Goal: Use online tool/utility: Utilize a website feature to perform a specific function

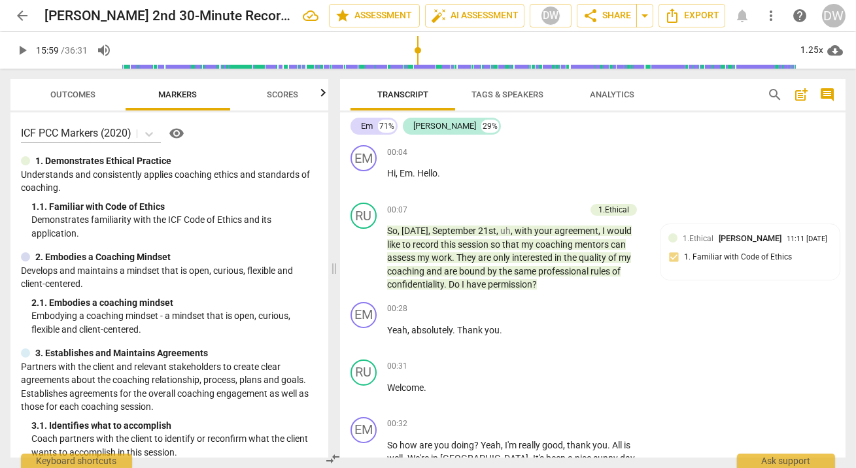
scroll to position [6395, 0]
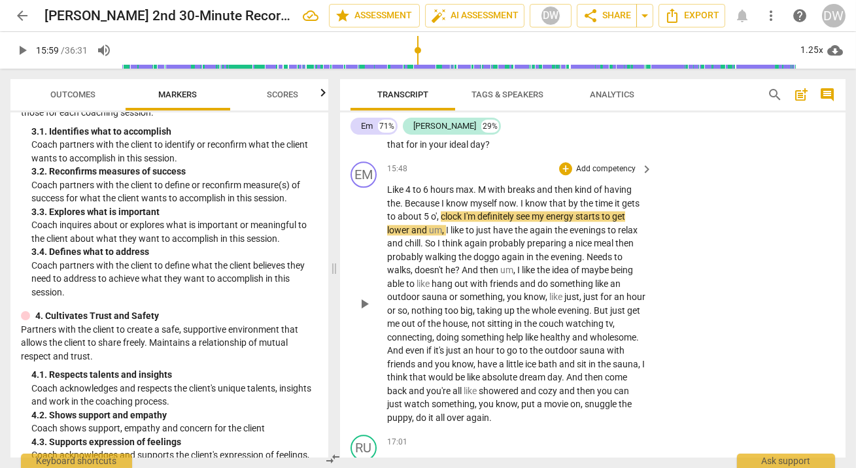
click at [362, 312] on span "play_arrow" at bounding box center [365, 304] width 16 height 16
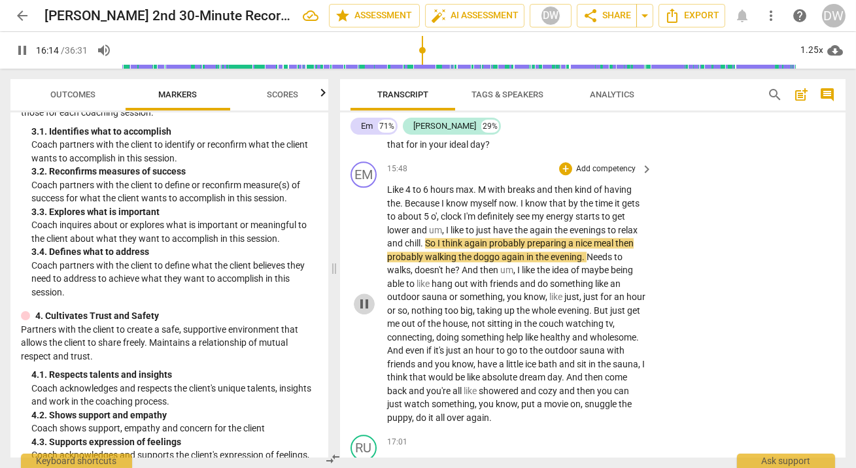
click at [362, 307] on span "pause" at bounding box center [365, 304] width 16 height 16
click at [364, 312] on span "play_arrow" at bounding box center [365, 304] width 16 height 16
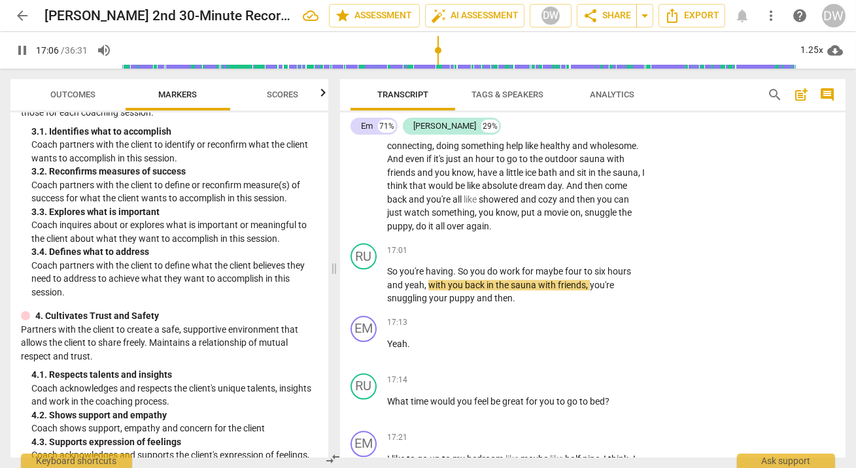
scroll to position [6588, 0]
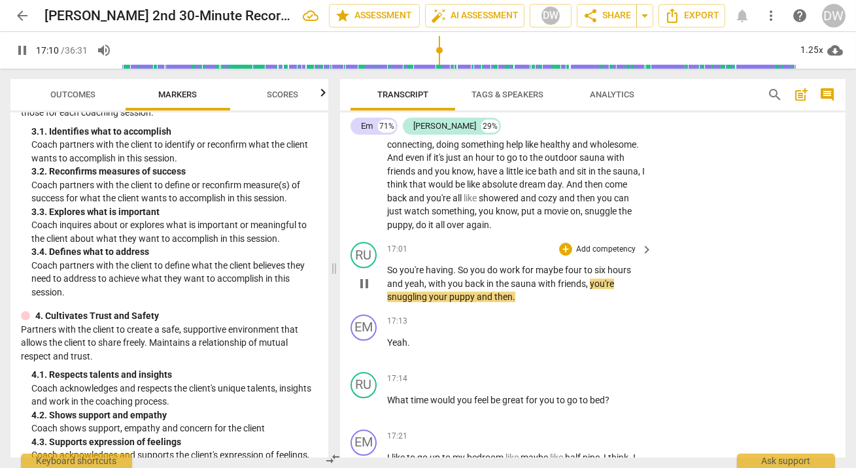
click at [366, 281] on span "pause" at bounding box center [365, 284] width 16 height 16
type input "1031"
click at [565, 252] on div "+" at bounding box center [565, 249] width 13 height 13
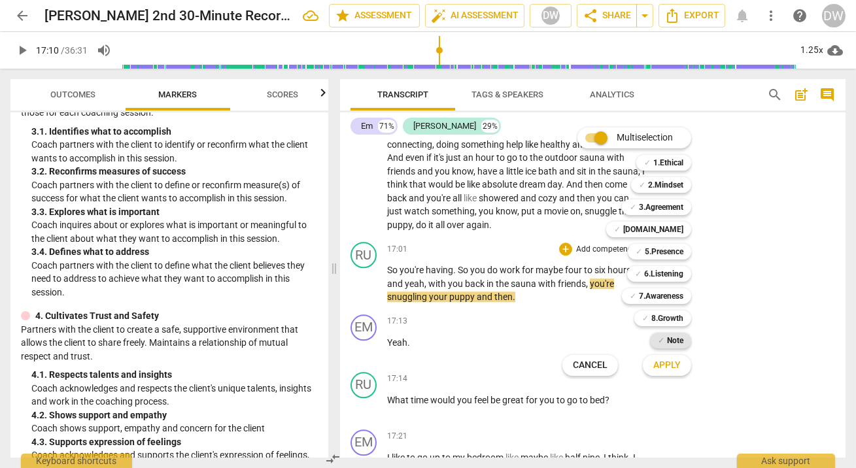
click at [680, 346] on b "Note" at bounding box center [675, 341] width 16 height 16
click at [680, 363] on span "Apply" at bounding box center [667, 365] width 27 height 13
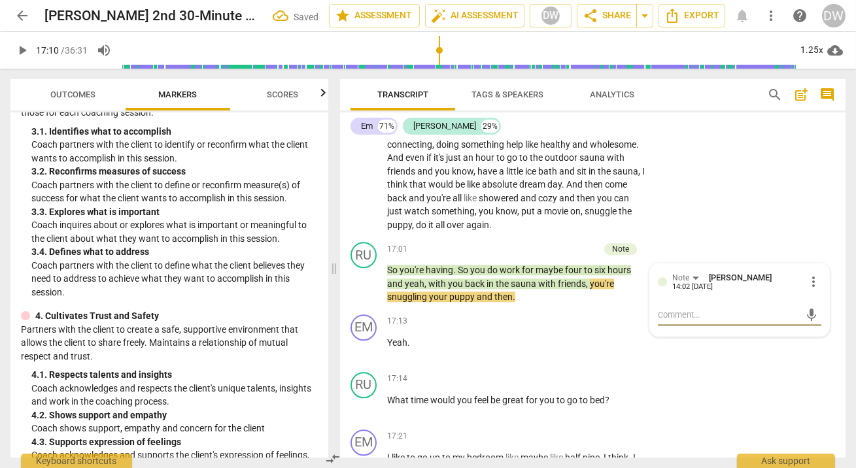
type textarea "w"
type textarea "wh"
type textarea "wha"
type textarea "what"
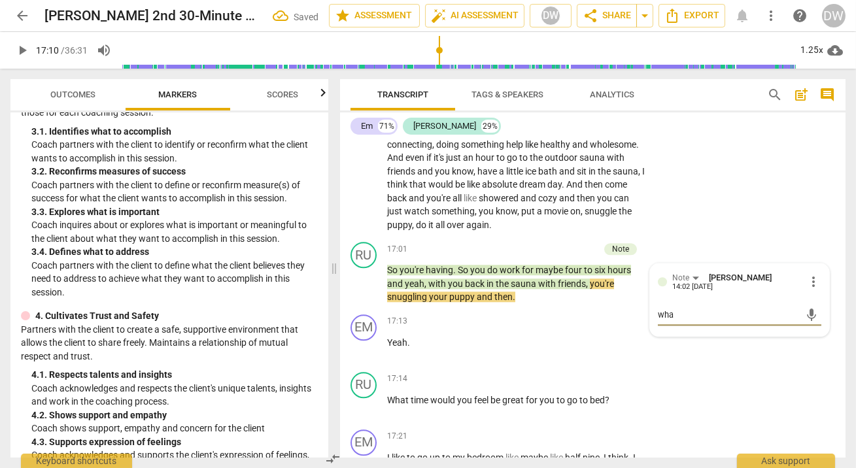
type textarea "what"
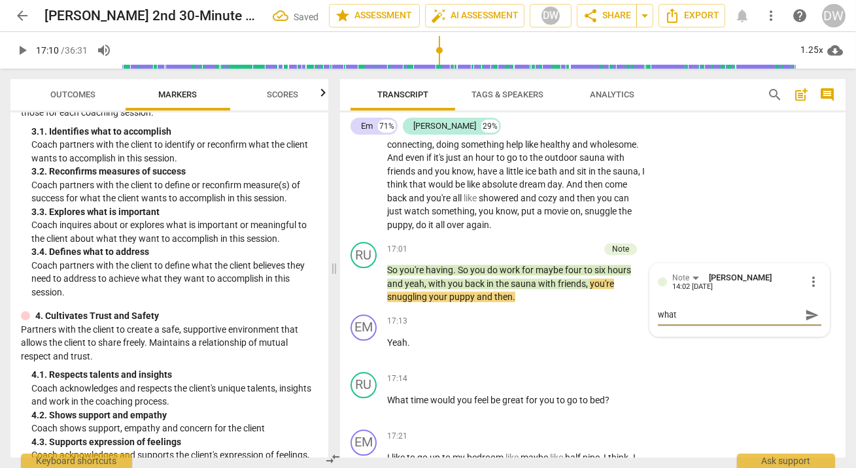
type textarea "wha"
type textarea "wh"
type textarea "w"
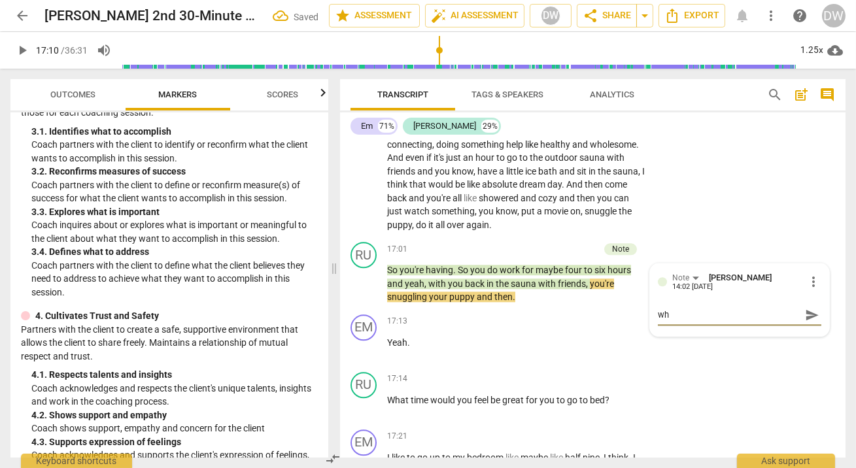
type textarea "w"
type textarea "W"
type textarea "Wh"
type textarea "Wha"
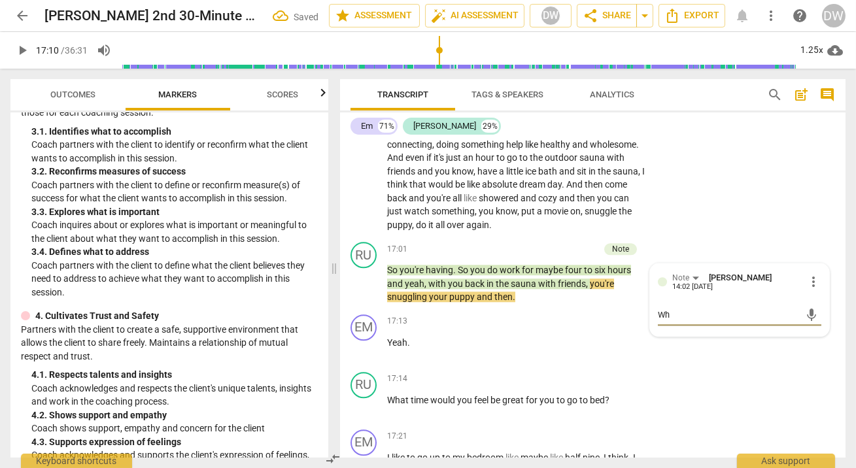
type textarea "Wha"
type textarea "What"
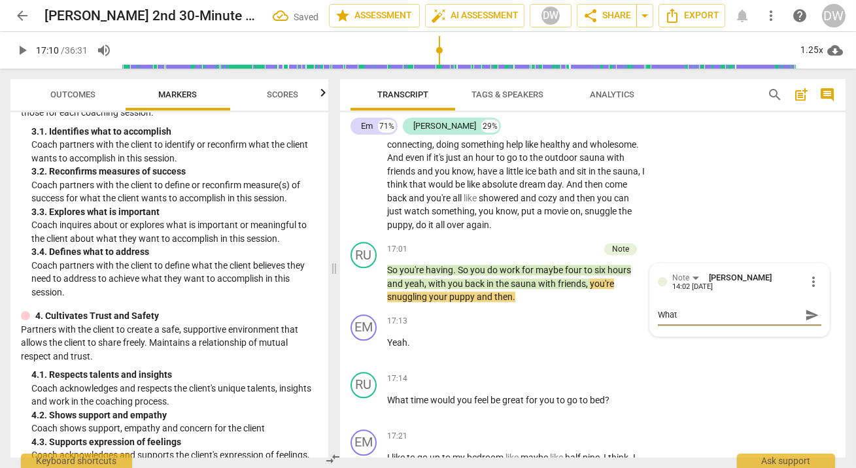
type textarea "What i"
type textarea "What is"
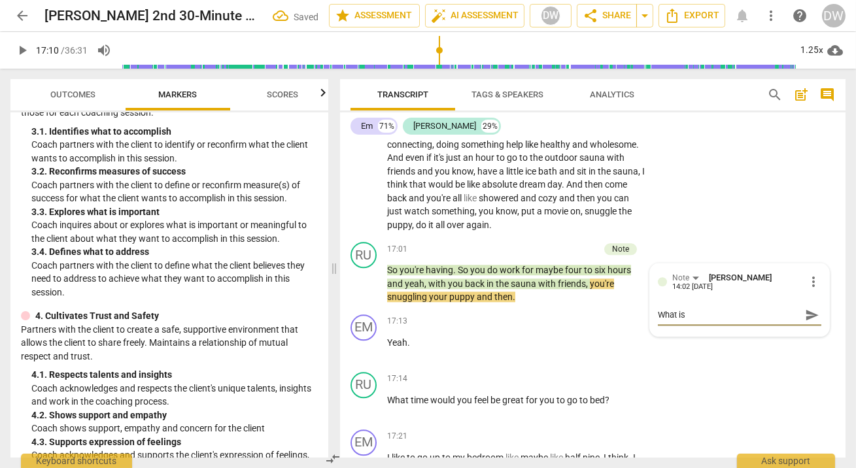
type textarea "What is t"
type textarea "What is th"
type textarea "What is the"
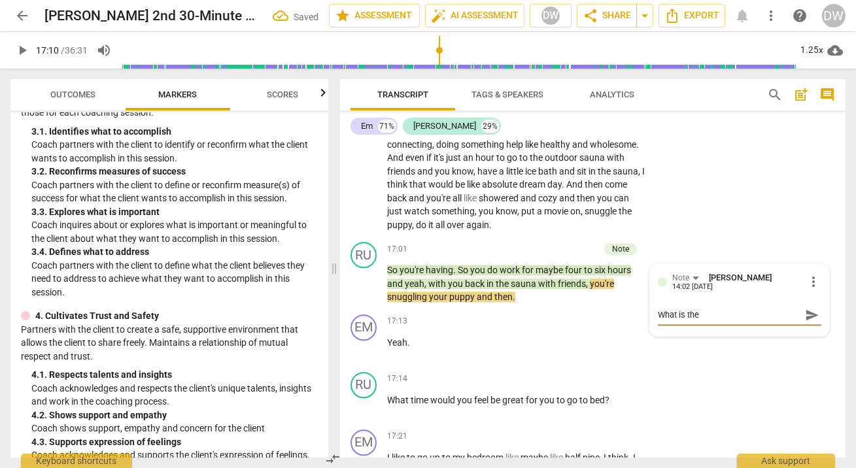
type textarea "What is the"
type textarea "What is the p"
type textarea "What is the pu"
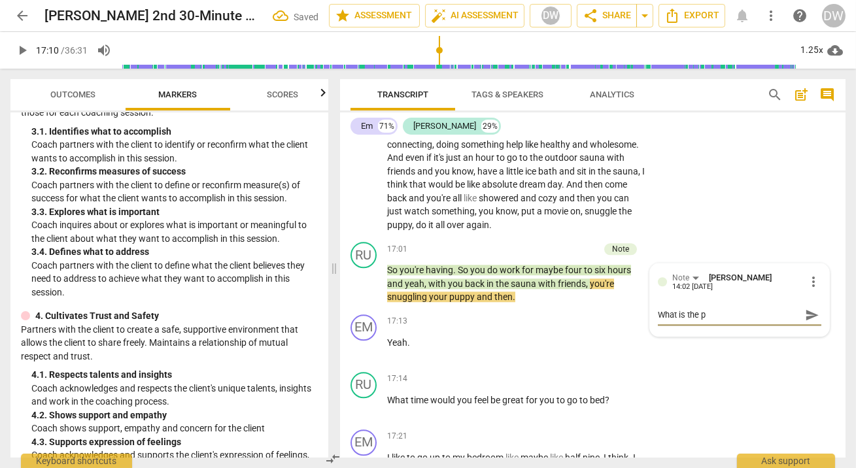
type textarea "What is the pu"
type textarea "What is the pur"
type textarea "What is the purp"
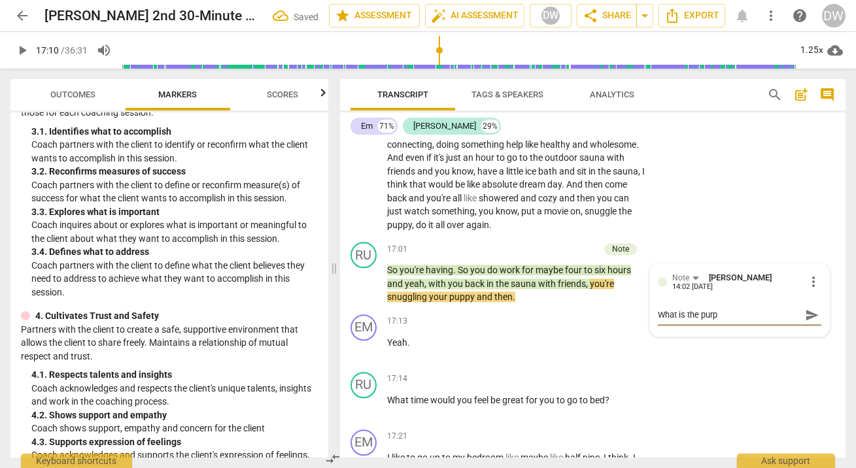
type textarea "What is the purpo"
type textarea "What is the purpos"
type textarea "What is the purpose"
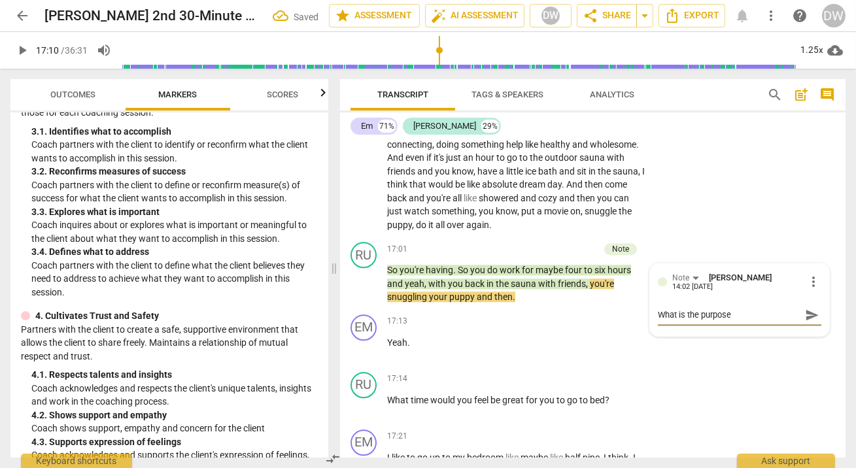
type textarea "What is the purpose"
type textarea "What is the purpose o"
type textarea "What is the purpose of"
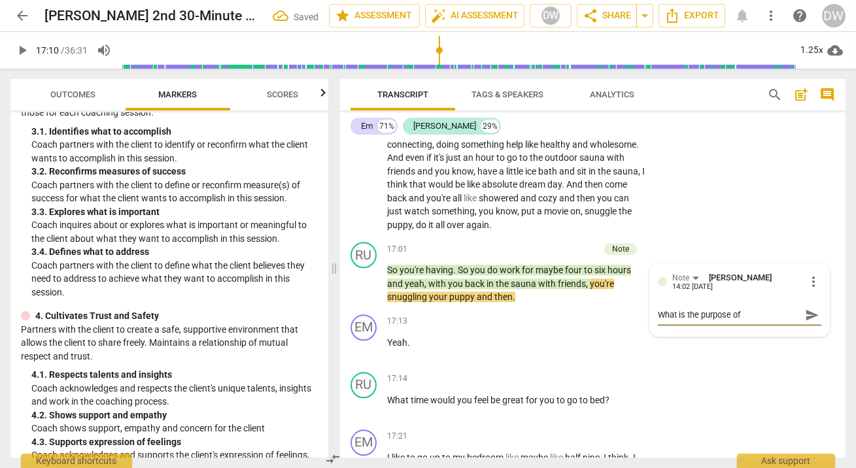
type textarea "What is the purpose of"
type textarea "What is the purpose of t"
type textarea "What is the purpose of th"
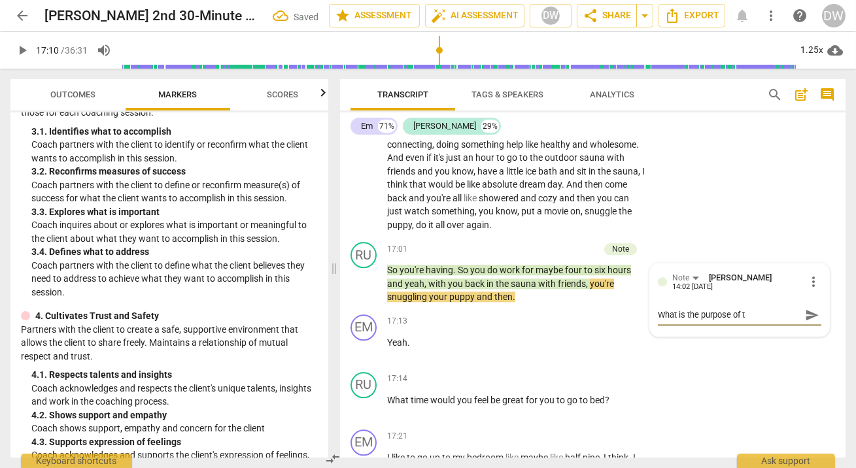
type textarea "What is the purpose of th"
type textarea "What is the purpose of thi"
type textarea "What is the purpose of this"
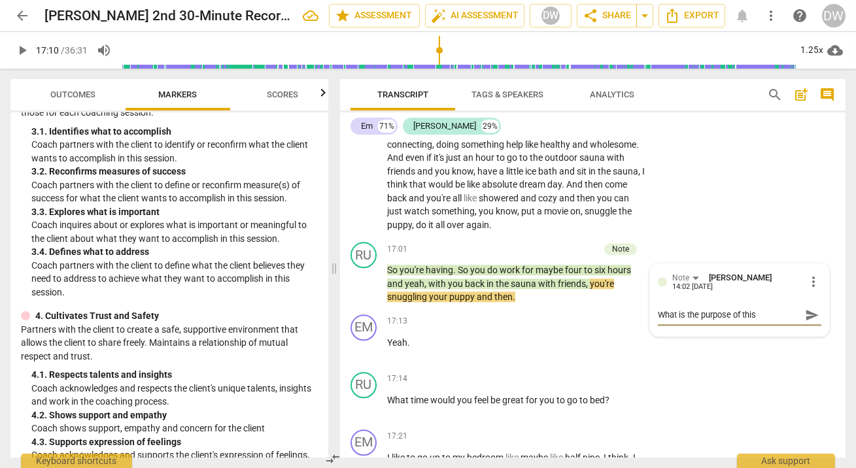
type textarea "What is the purpose of this"
type textarea "What is the purpose of this s"
type textarea "What is the purpose of this su"
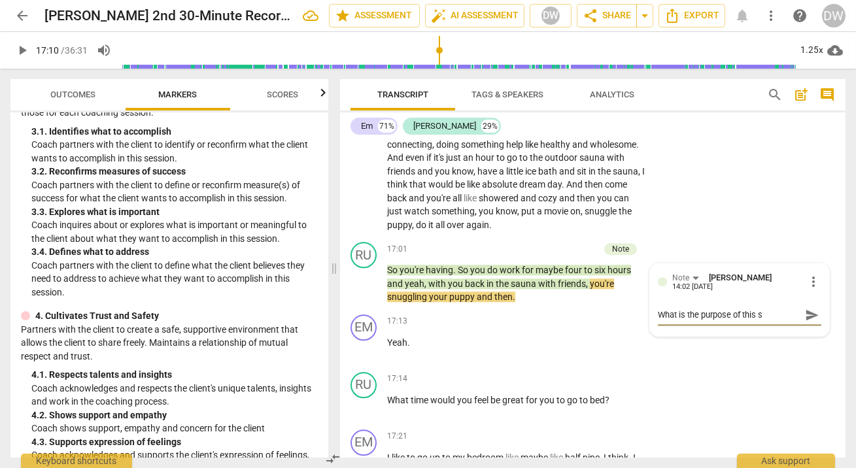
type textarea "What is the purpose of this su"
type textarea "What is the purpose of this sum"
type textarea "What is the purpose of this summ"
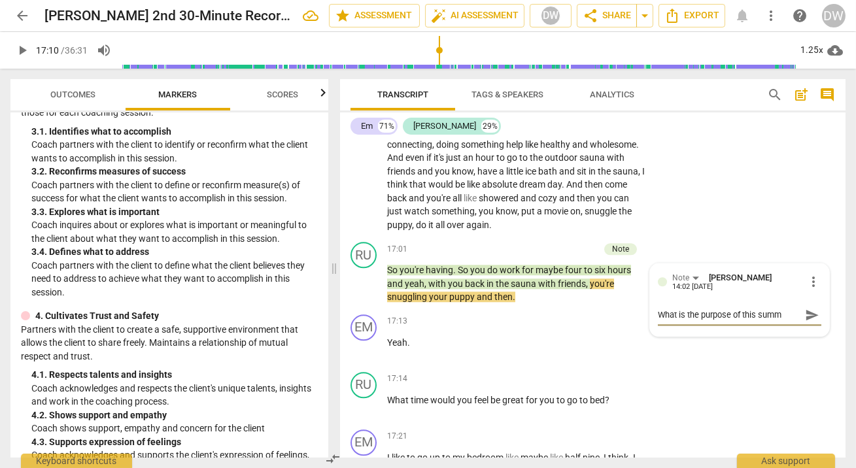
type textarea "What is the purpose of this summa"
type textarea "What is the purpose of this [PERSON_NAME]"
type textarea "What is the purpose of this summary"
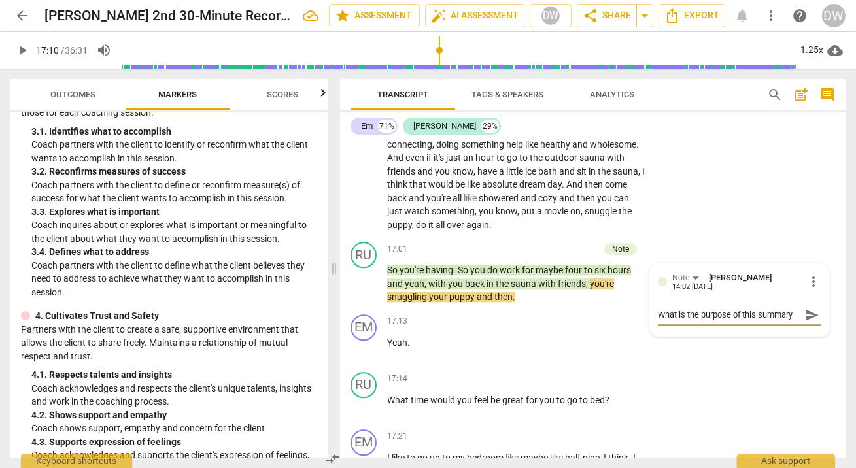
type textarea "What is the purpose of this summary?"
click at [363, 412] on span "play_arrow" at bounding box center [365, 407] width 16 height 16
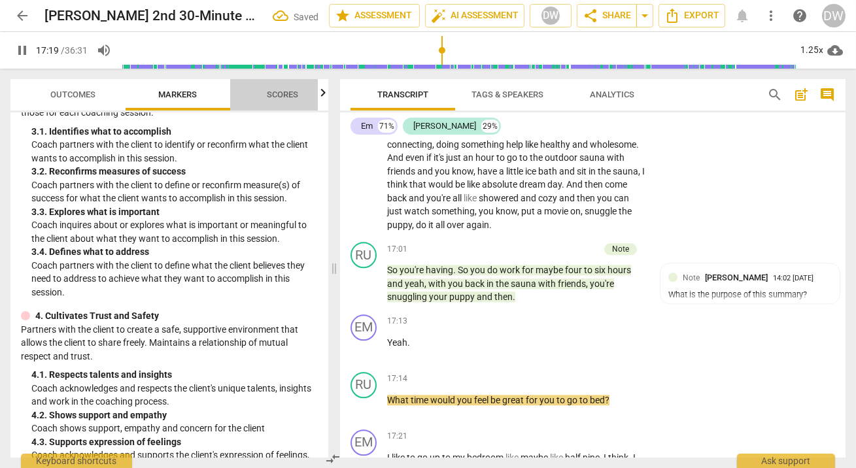
click at [274, 92] on span "Scores" at bounding box center [282, 95] width 31 height 10
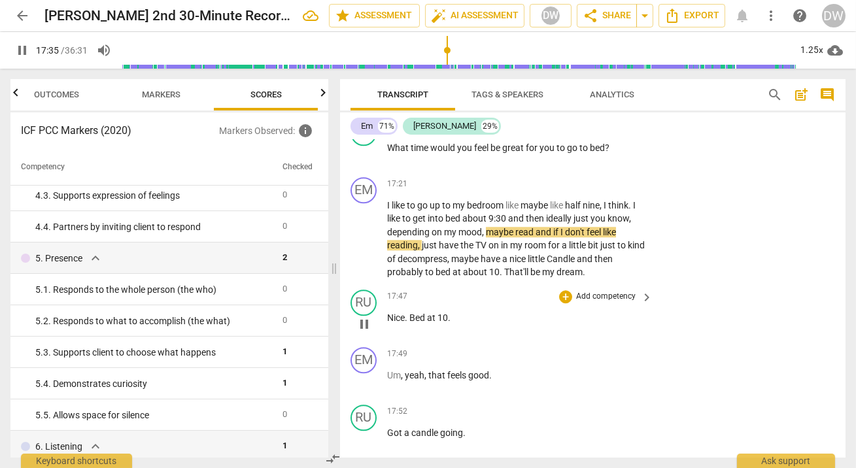
scroll to position [6836, 0]
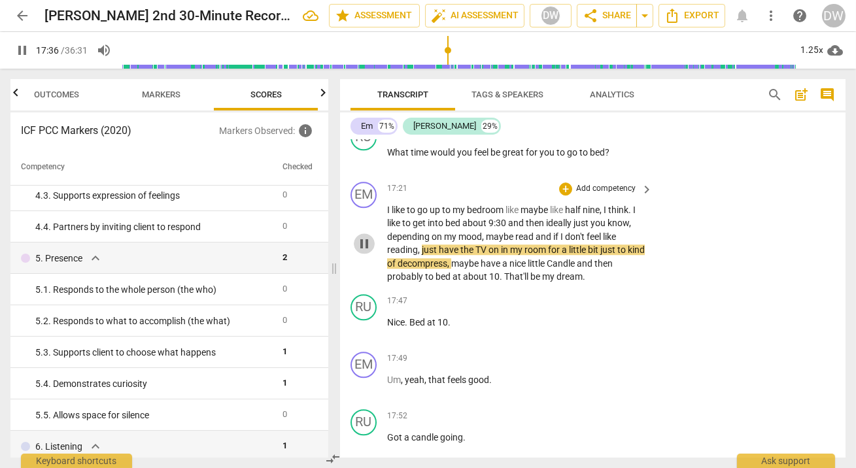
click at [362, 245] on span "pause" at bounding box center [365, 244] width 16 height 16
type input "1057"
click at [563, 188] on div "+" at bounding box center [565, 189] width 13 height 13
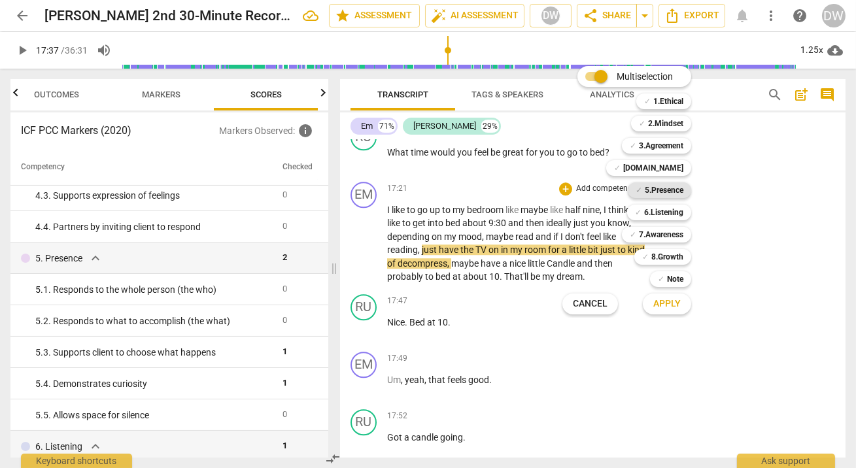
click at [656, 185] on b "5.Presence" at bounding box center [664, 191] width 39 height 16
click at [663, 293] on button "Apply" at bounding box center [667, 304] width 48 height 24
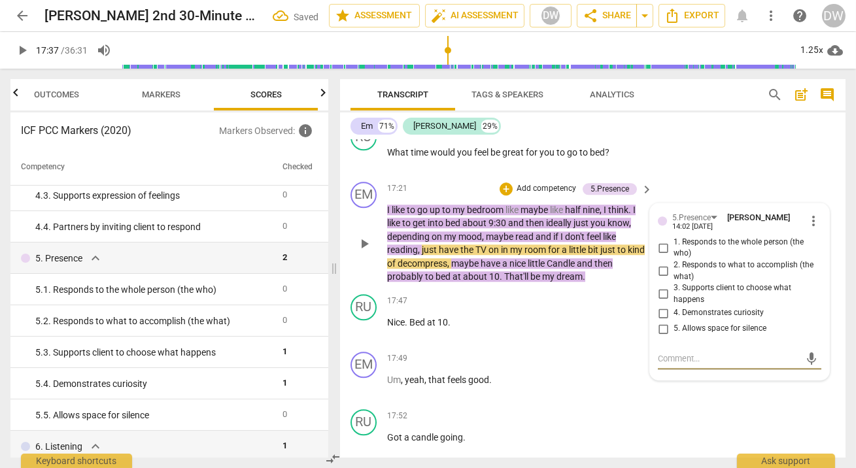
click at [662, 249] on input "1. Responds to the whole person (the who)" at bounding box center [663, 248] width 21 height 16
checkbox input "true"
click at [662, 275] on input "2. Responds to what to accomplish (the what)" at bounding box center [663, 272] width 21 height 16
checkbox input "true"
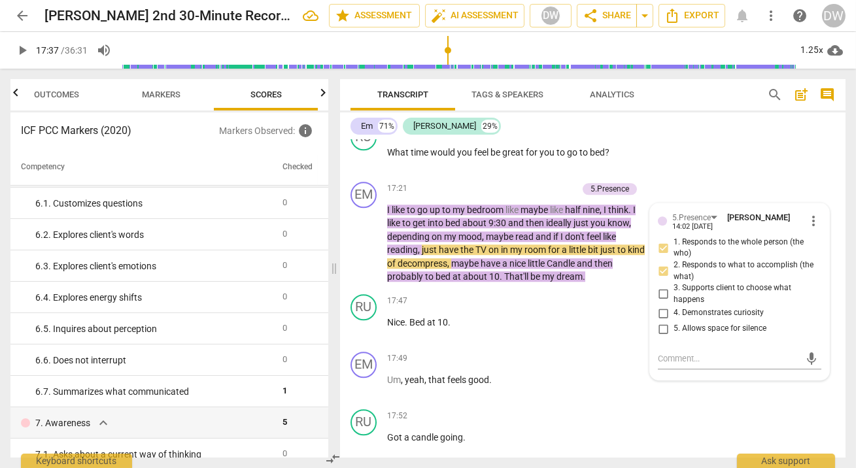
scroll to position [659, 0]
click at [365, 245] on span "play_arrow" at bounding box center [365, 244] width 16 height 16
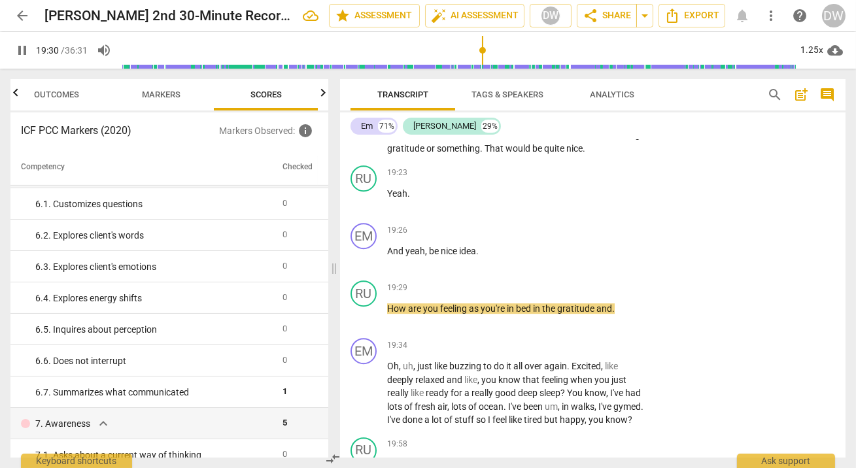
scroll to position [7602, 0]
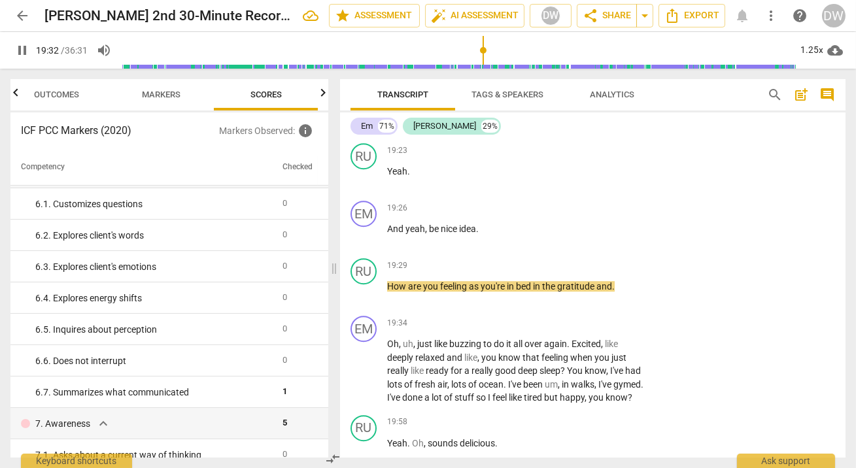
click at [363, 296] on span "pause" at bounding box center [365, 293] width 16 height 16
type input "1173"
click at [565, 265] on div "+" at bounding box center [565, 265] width 13 height 13
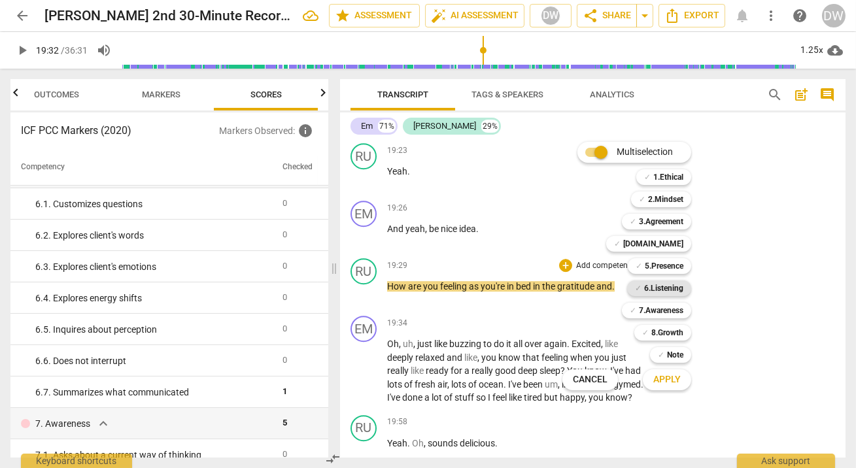
click at [667, 285] on b "6.Listening" at bounding box center [663, 289] width 39 height 16
click at [669, 378] on span "Apply" at bounding box center [667, 380] width 27 height 13
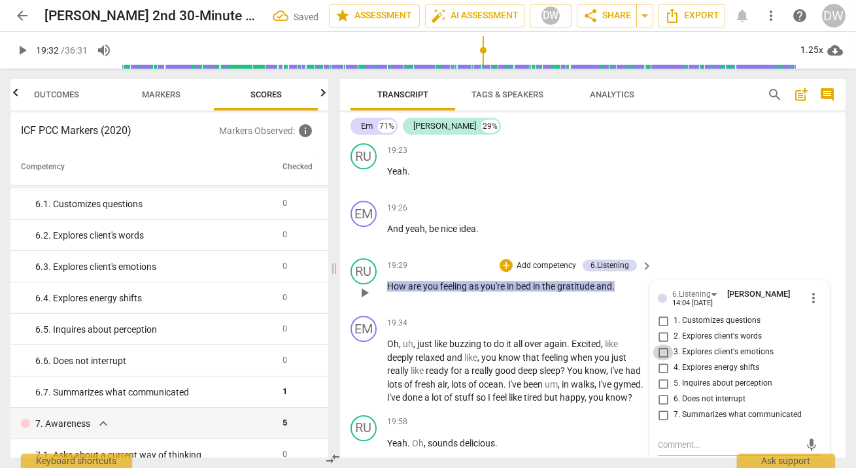
click at [660, 350] on input "3. Explores client's emotions" at bounding box center [663, 353] width 21 height 16
checkbox input "true"
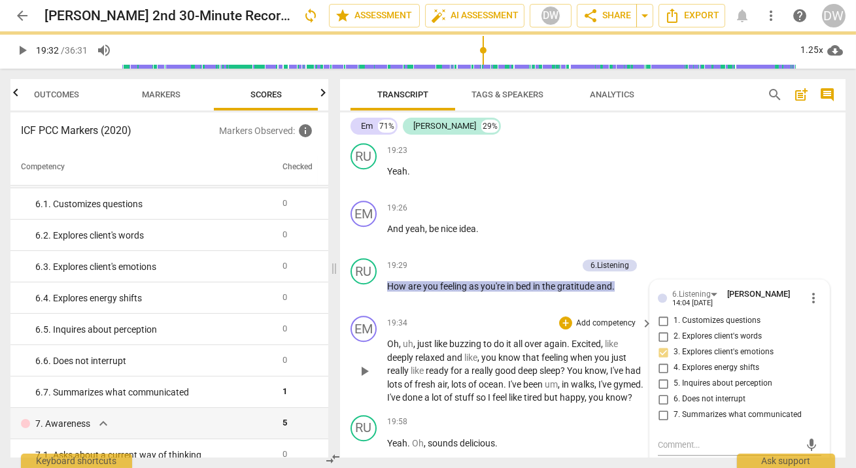
click at [362, 378] on span "play_arrow" at bounding box center [365, 372] width 16 height 16
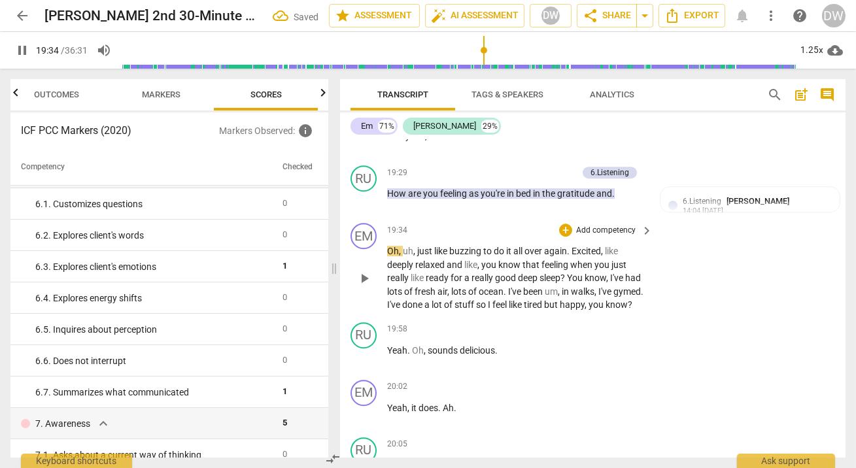
scroll to position [7708, 0]
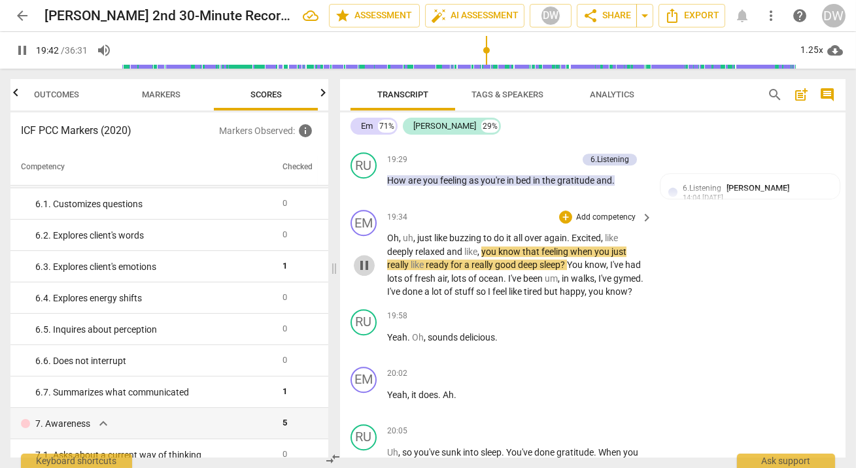
click at [361, 273] on span "pause" at bounding box center [365, 266] width 16 height 16
click at [361, 272] on span "play_arrow" at bounding box center [365, 266] width 16 height 16
click at [361, 273] on span "pause" at bounding box center [365, 266] width 16 height 16
click at [361, 273] on span "play_arrow" at bounding box center [365, 266] width 16 height 16
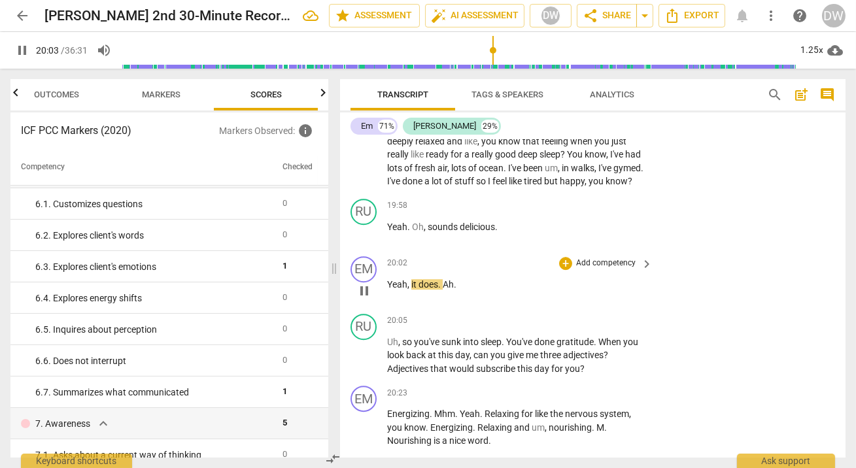
scroll to position [7897, 0]
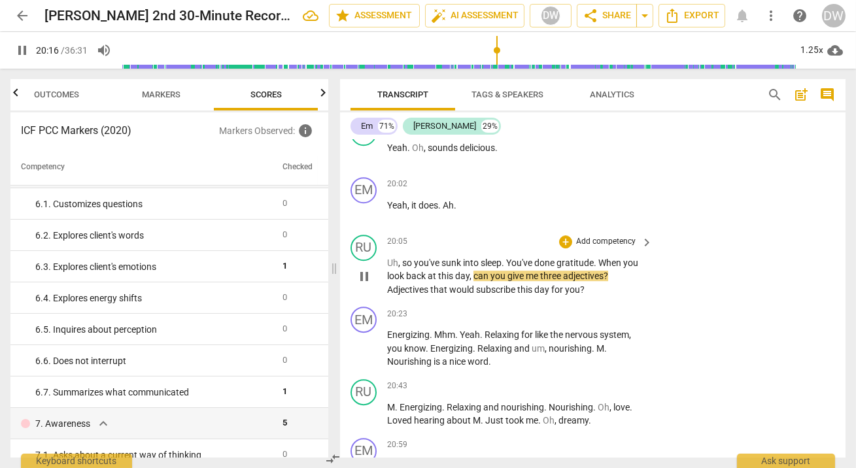
click at [364, 285] on span "pause" at bounding box center [365, 277] width 16 height 16
type input "1217"
click at [567, 249] on div "+" at bounding box center [565, 242] width 13 height 13
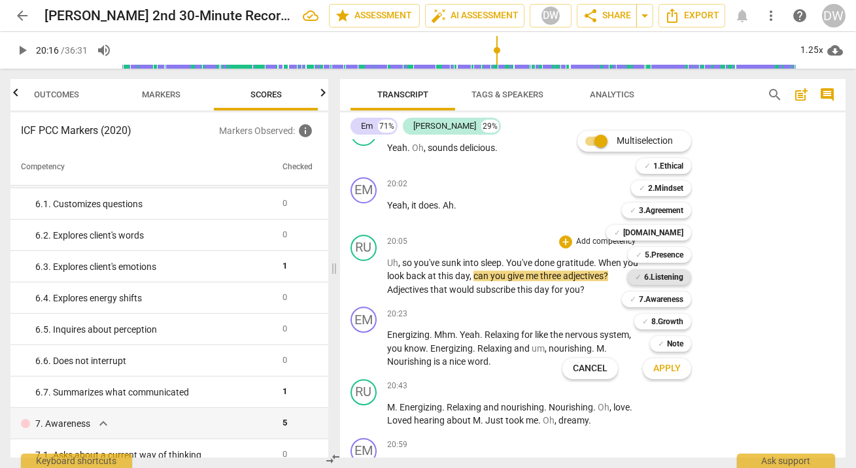
click at [663, 277] on b "6.Listening" at bounding box center [663, 278] width 39 height 16
click at [673, 374] on span "Apply" at bounding box center [667, 368] width 27 height 13
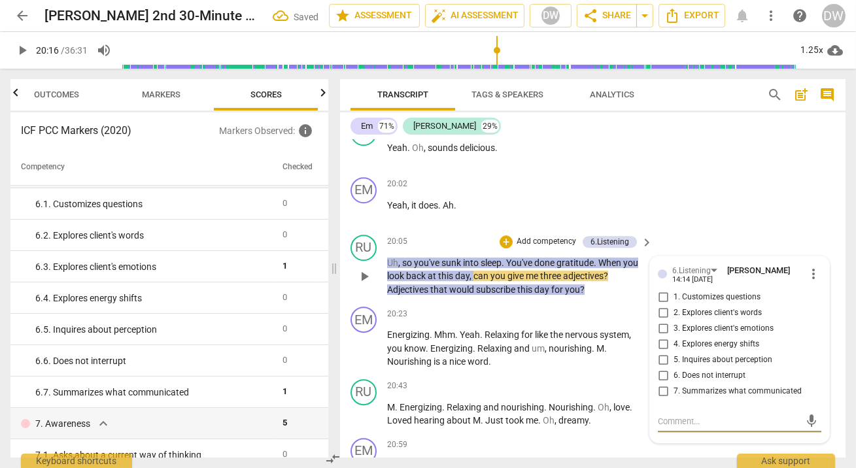
click at [663, 368] on input "5. Inquires about perception" at bounding box center [663, 361] width 21 height 16
checkbox input "true"
click at [364, 357] on span "play_arrow" at bounding box center [365, 349] width 16 height 16
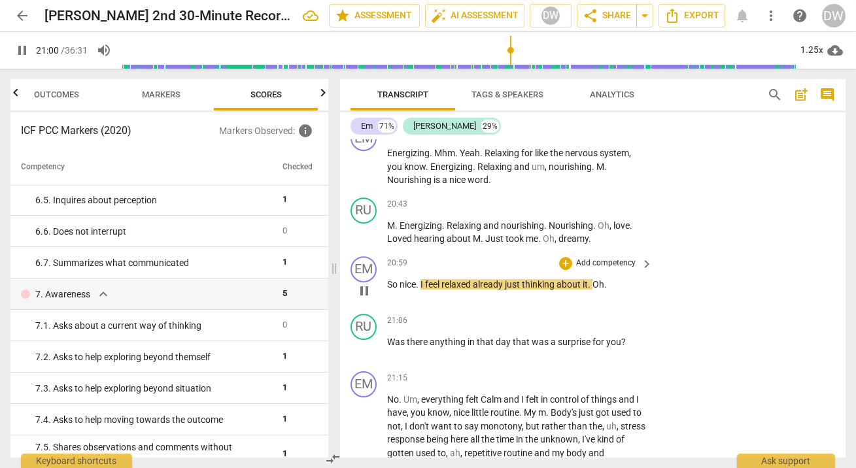
scroll to position [8080, 0]
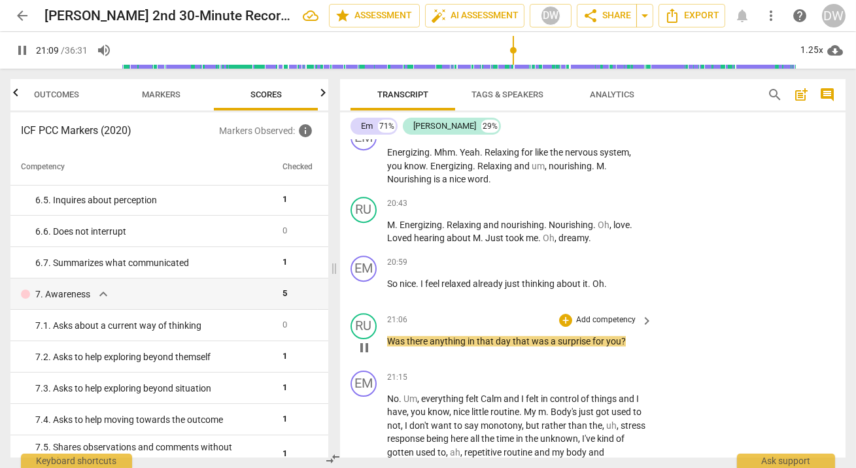
click at [366, 356] on span "pause" at bounding box center [365, 348] width 16 height 16
type input "1270"
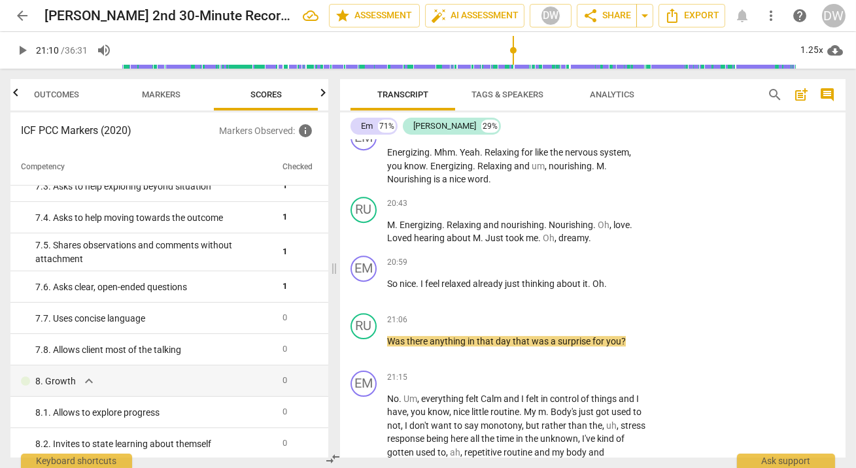
scroll to position [989, 0]
click at [561, 327] on div "+" at bounding box center [565, 320] width 13 height 13
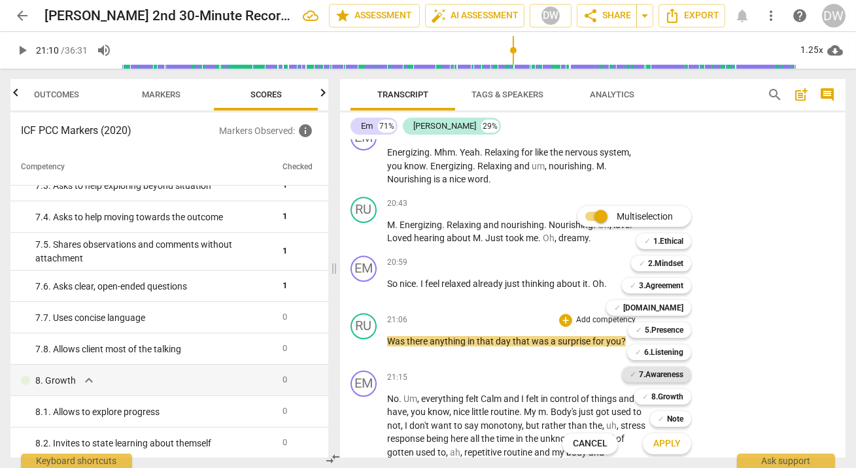
click at [667, 381] on b "7.Awareness" at bounding box center [661, 375] width 44 height 16
click at [671, 449] on span "Apply" at bounding box center [667, 444] width 27 height 13
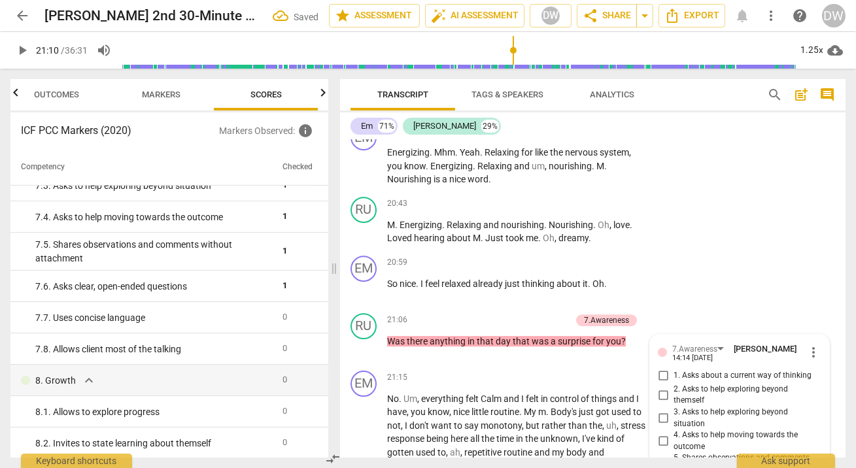
scroll to position [8338, 0]
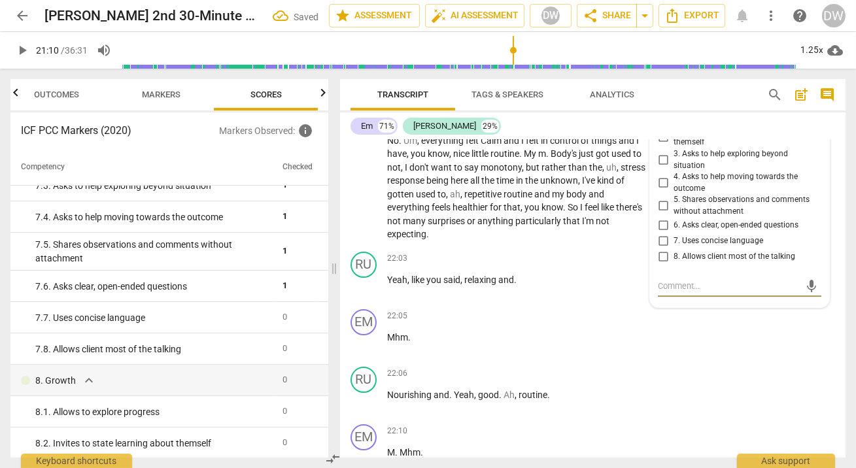
click at [661, 249] on input "7. Uses concise language" at bounding box center [663, 241] width 21 height 16
checkbox input "true"
click at [661, 264] on input "8. Allows client most of the talking" at bounding box center [663, 257] width 21 height 16
checkbox input "true"
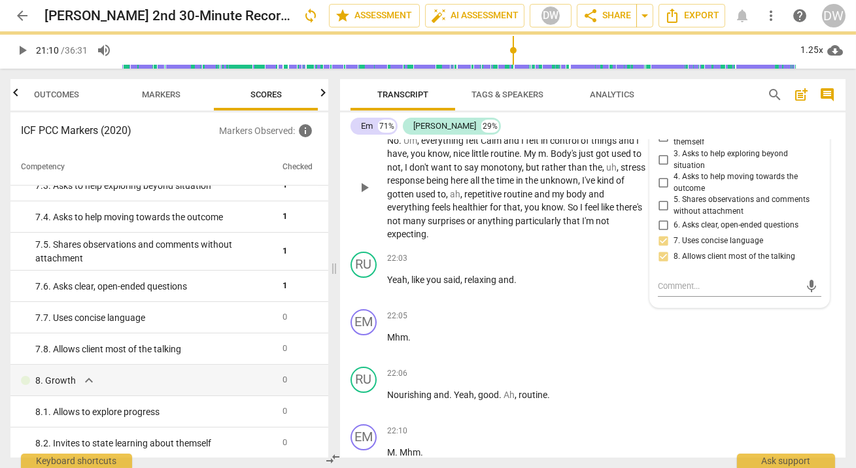
scroll to position [8242, 0]
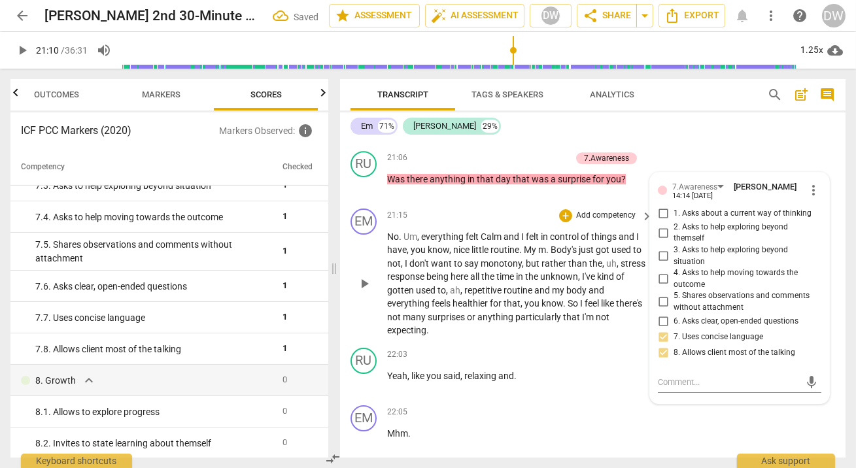
click at [363, 291] on span "play_arrow" at bounding box center [365, 284] width 16 height 16
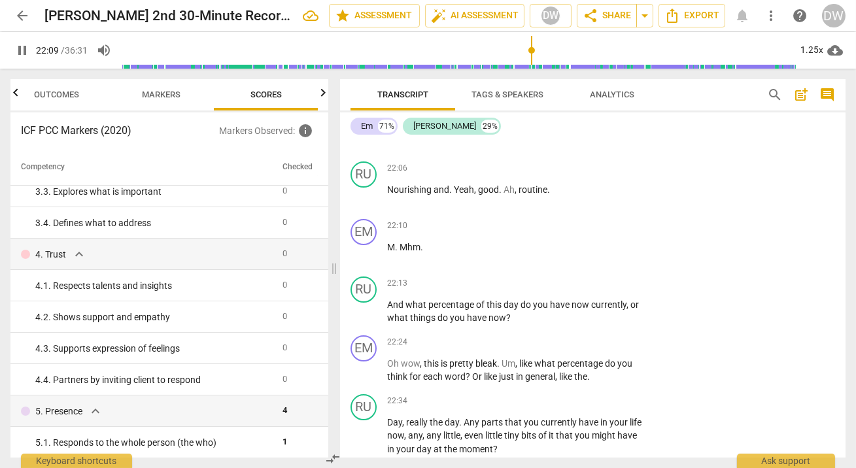
scroll to position [8565, 0]
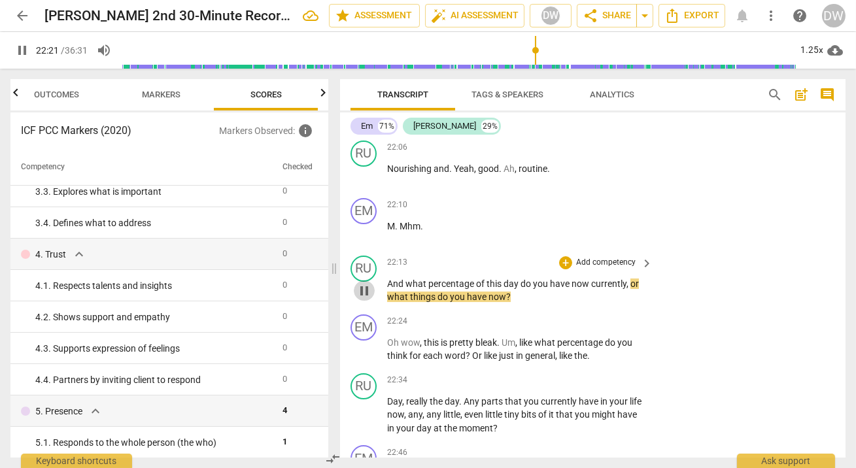
click at [364, 299] on span "pause" at bounding box center [365, 291] width 16 height 16
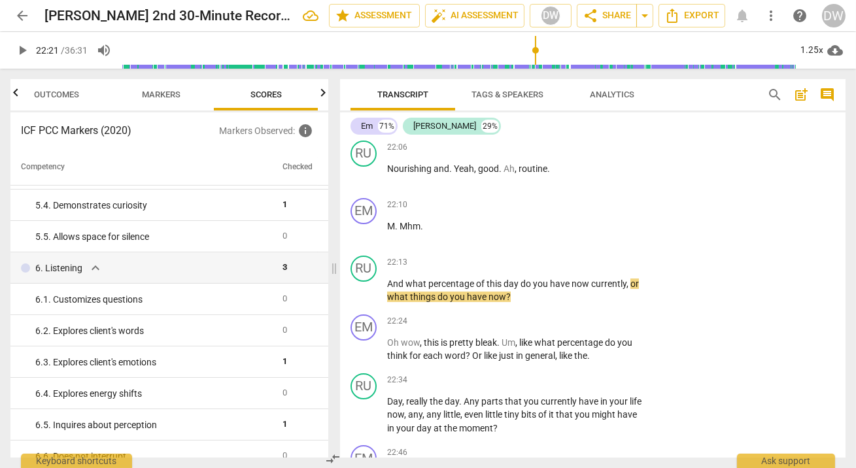
scroll to position [563, 0]
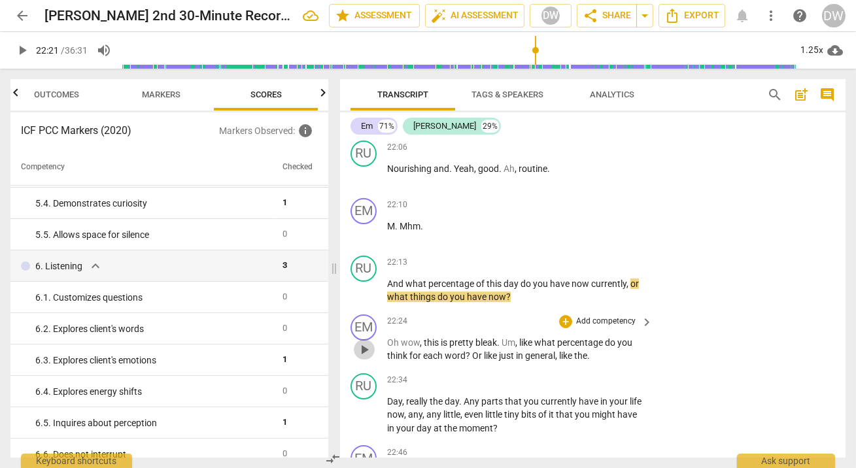
click at [368, 358] on span "play_arrow" at bounding box center [365, 350] width 16 height 16
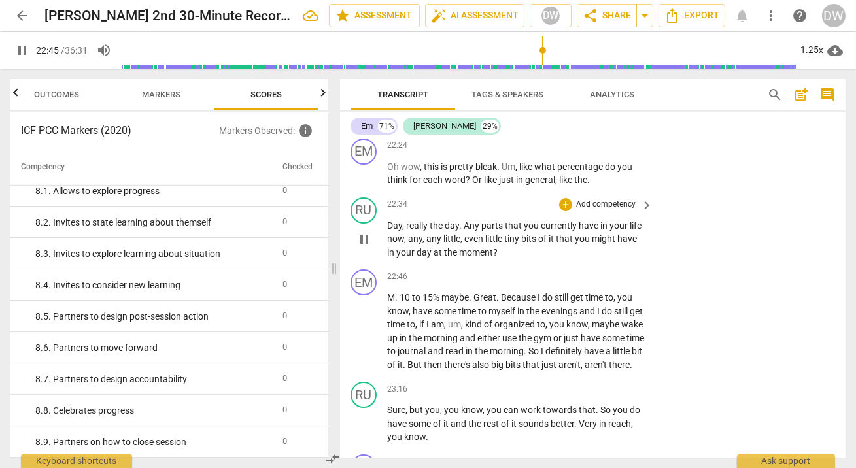
scroll to position [8742, 0]
click at [366, 246] on span "pause" at bounding box center [365, 238] width 16 height 16
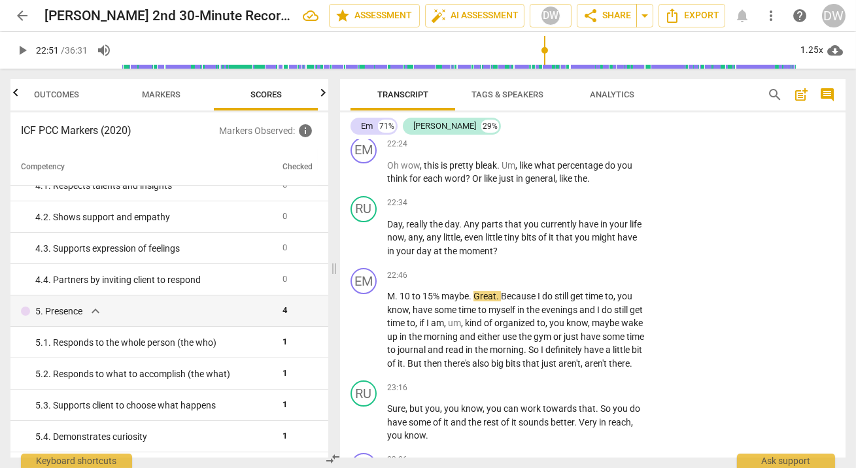
scroll to position [328, 0]
click at [366, 338] on span "play_arrow" at bounding box center [365, 331] width 16 height 16
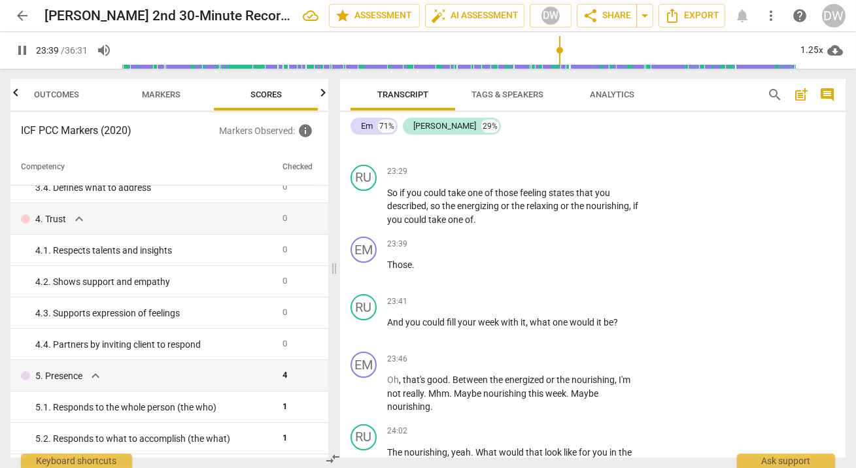
scroll to position [9094, 0]
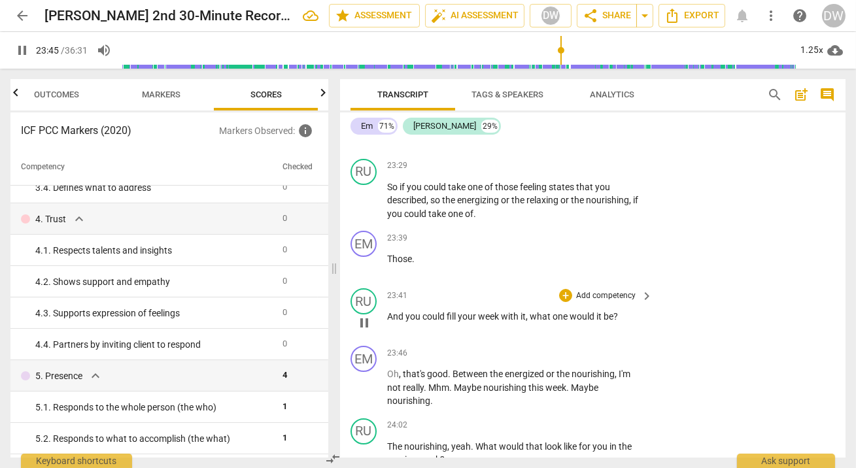
click at [363, 331] on span "pause" at bounding box center [365, 323] width 16 height 16
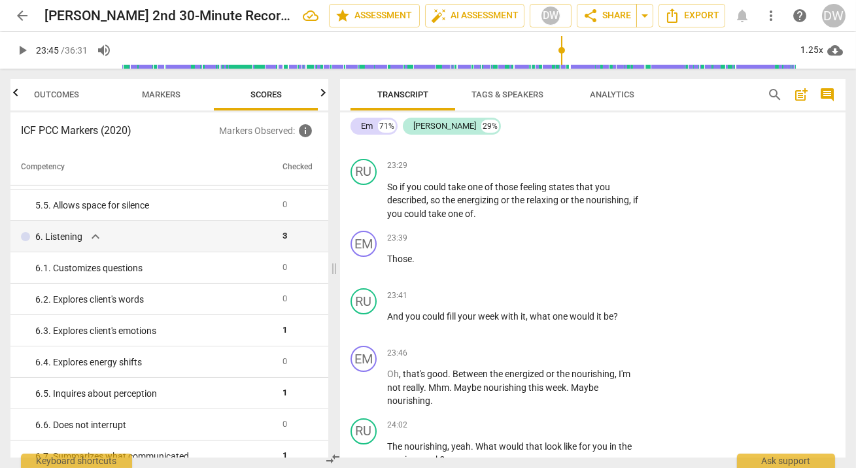
scroll to position [595, 0]
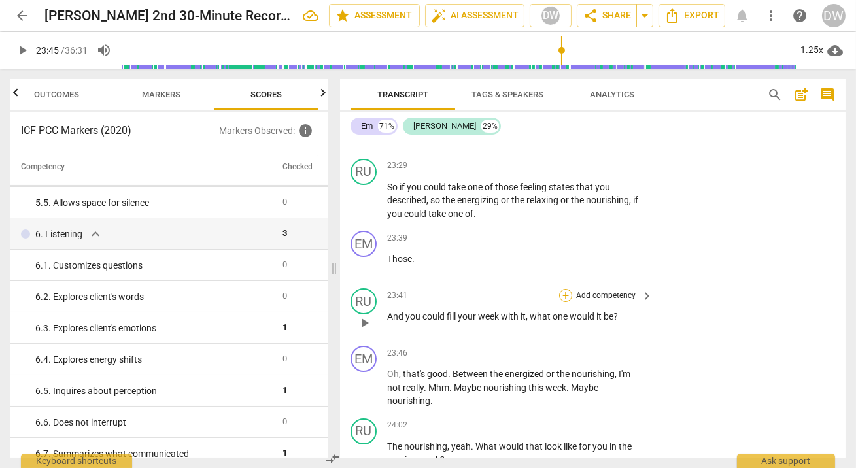
click at [563, 302] on div "+" at bounding box center [565, 295] width 13 height 13
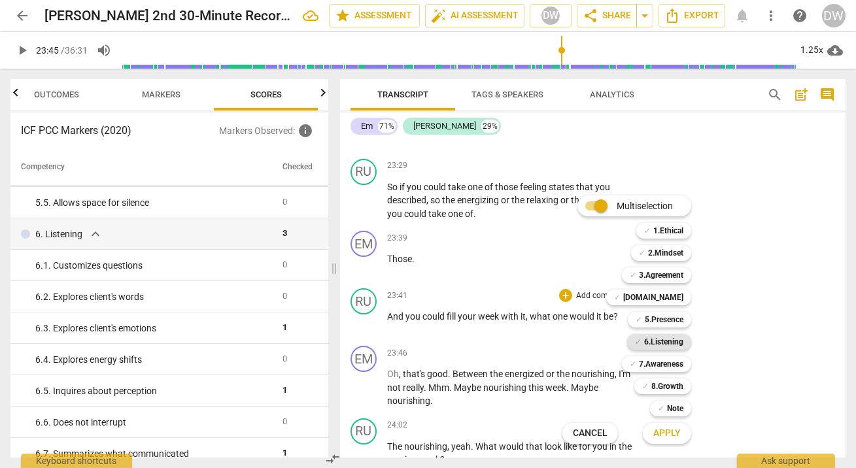
click at [669, 345] on b "6.Listening" at bounding box center [663, 342] width 39 height 16
click at [684, 432] on button "Apply" at bounding box center [667, 434] width 48 height 24
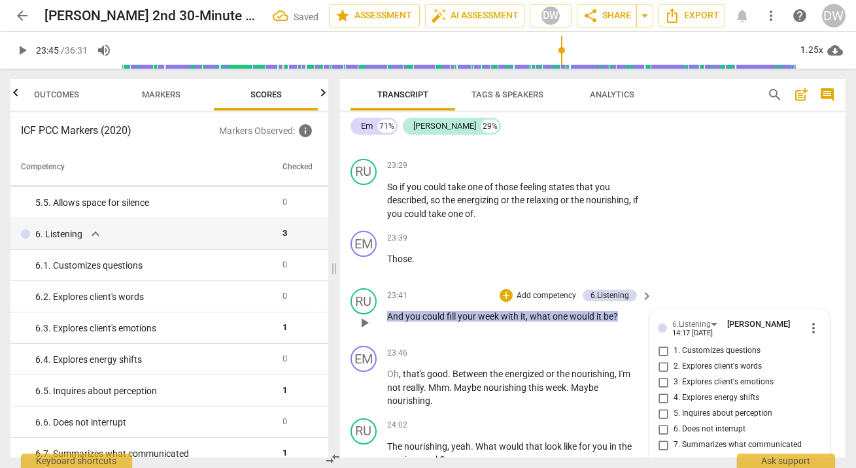
scroll to position [9294, 0]
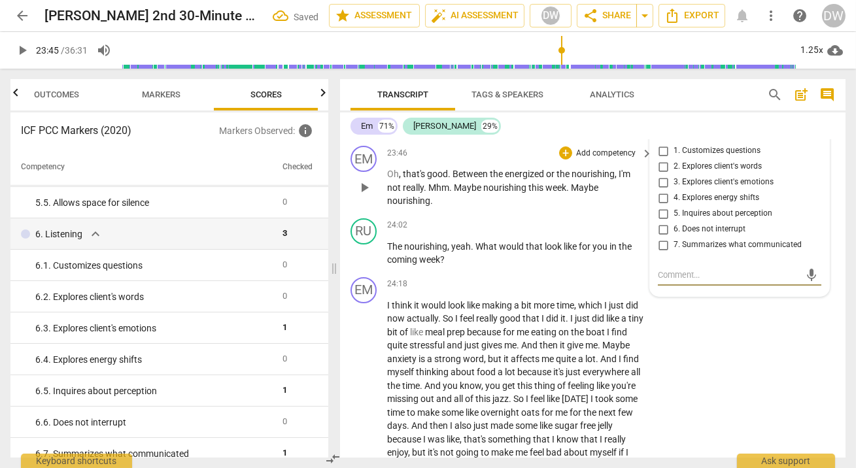
click at [366, 196] on span "play_arrow" at bounding box center [365, 188] width 16 height 16
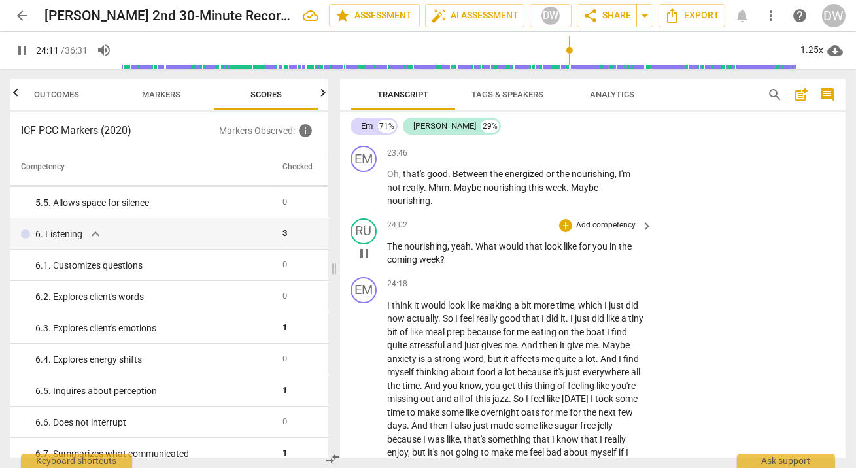
click at [362, 262] on span "pause" at bounding box center [365, 254] width 16 height 16
type input "1452"
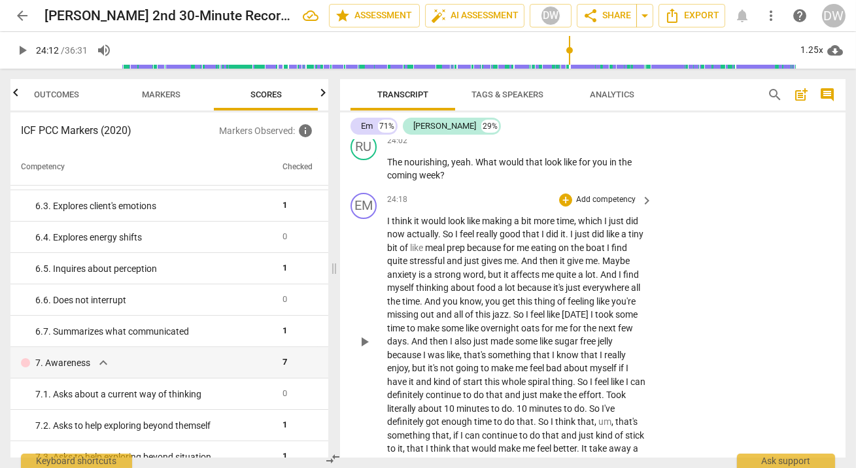
scroll to position [9382, 0]
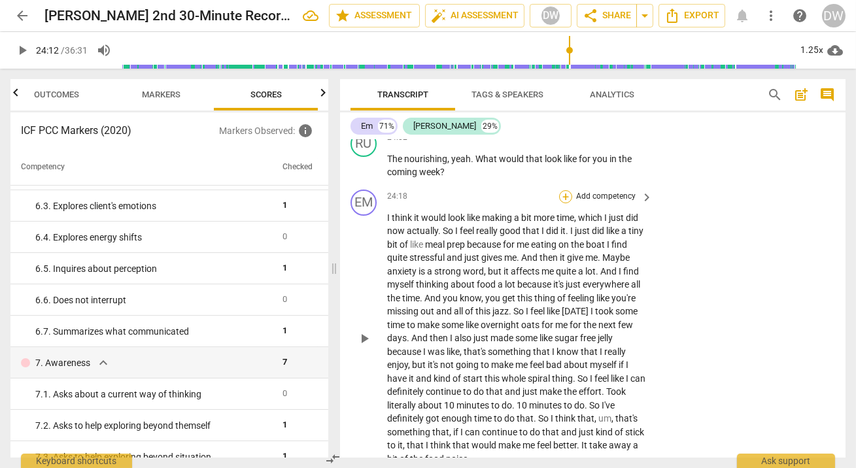
click at [563, 203] on div "+" at bounding box center [565, 196] width 13 height 13
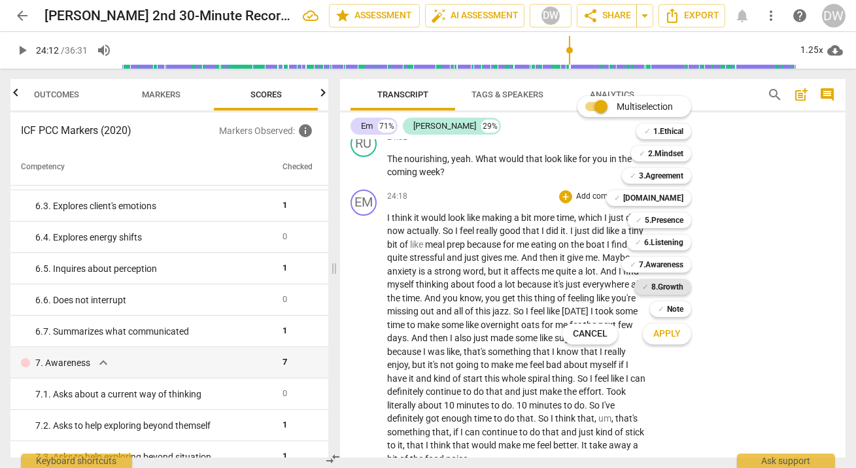
click at [664, 291] on b "8.Growth" at bounding box center [668, 287] width 32 height 16
click at [667, 339] on span "Apply" at bounding box center [667, 334] width 27 height 13
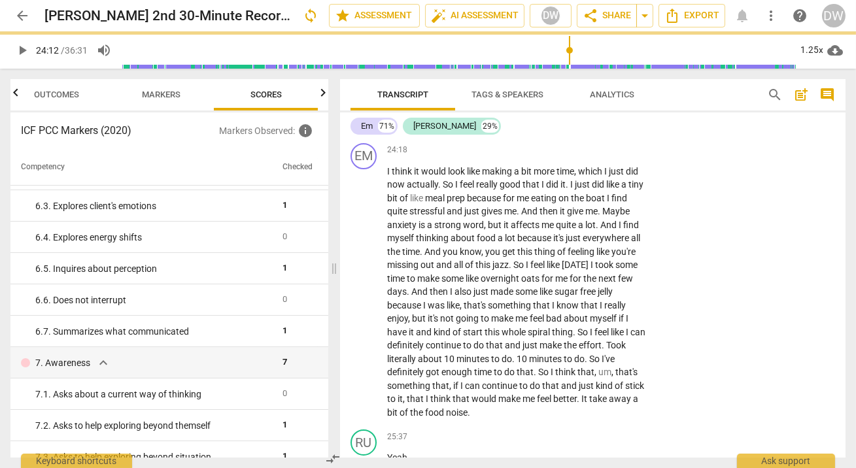
scroll to position [9434, 0]
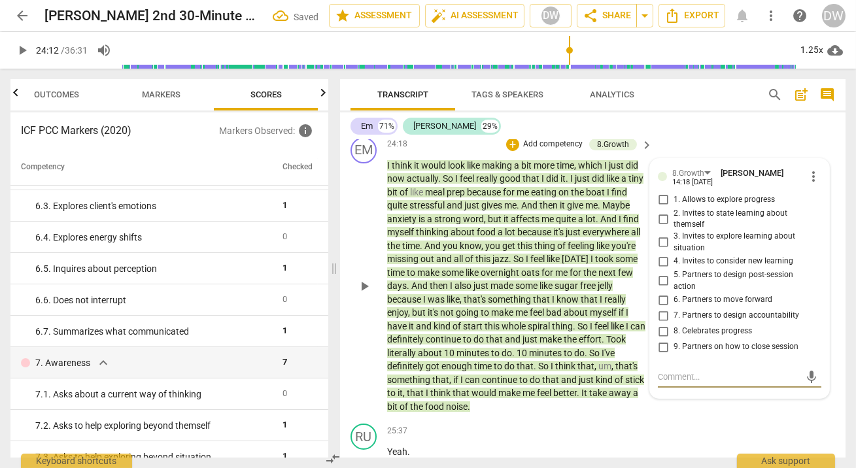
click at [663, 270] on input "4. Invites to consider new learning" at bounding box center [663, 262] width 21 height 16
checkbox input "true"
click at [359, 294] on span "play_arrow" at bounding box center [365, 287] width 16 height 16
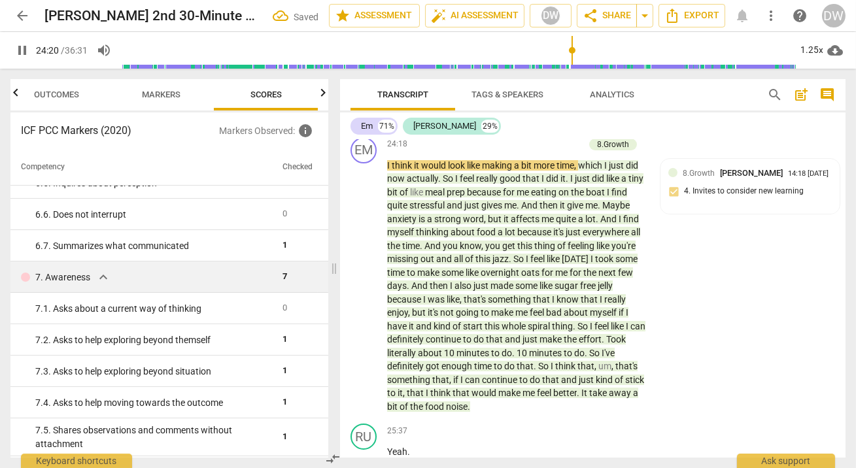
scroll to position [834, 0]
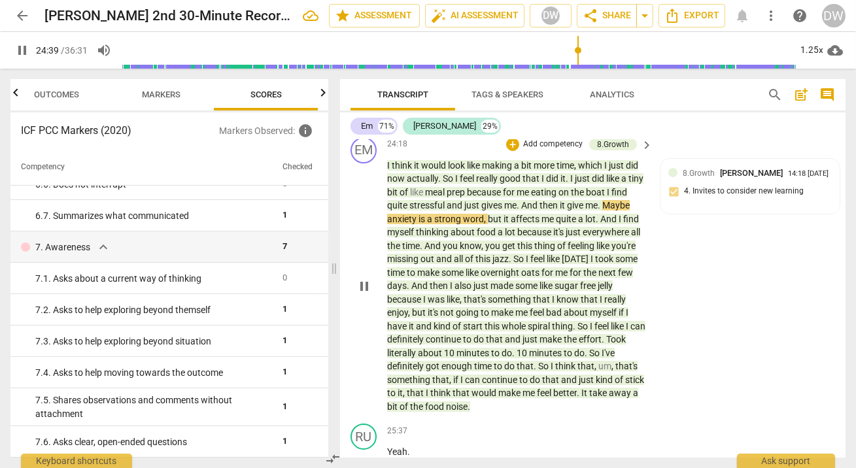
click at [364, 294] on span "pause" at bounding box center [365, 287] width 16 height 16
click at [365, 294] on span "play_arrow" at bounding box center [365, 287] width 16 height 16
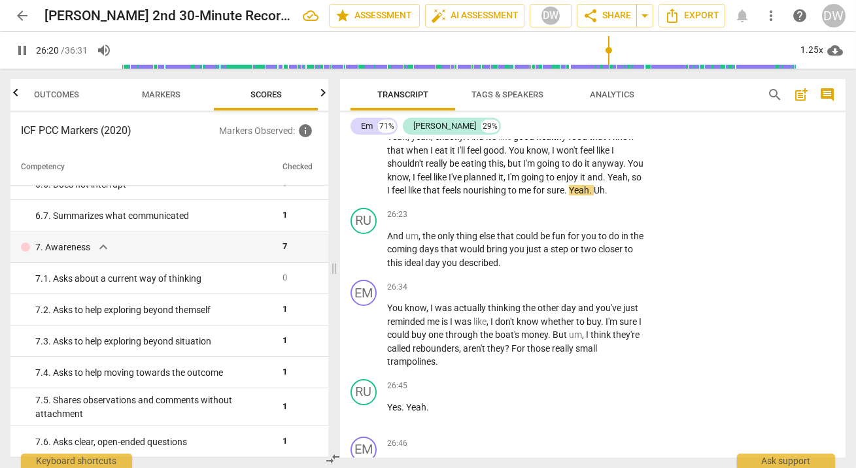
scroll to position [9981, 0]
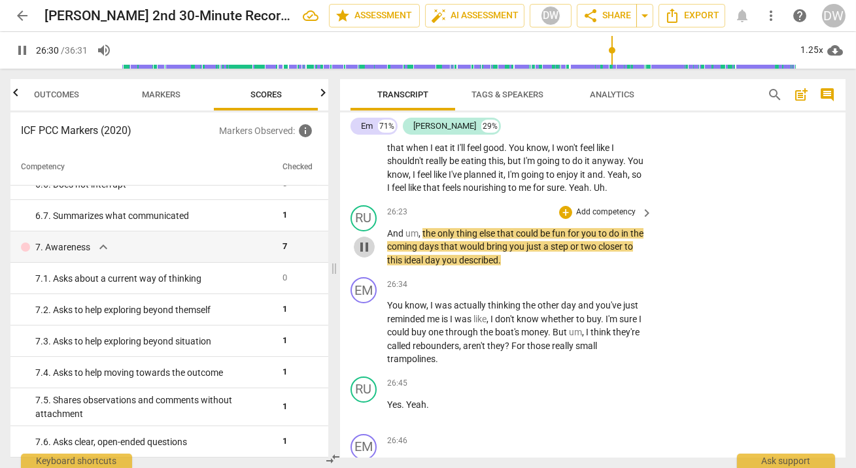
click at [364, 255] on span "pause" at bounding box center [365, 247] width 16 height 16
type input "1590"
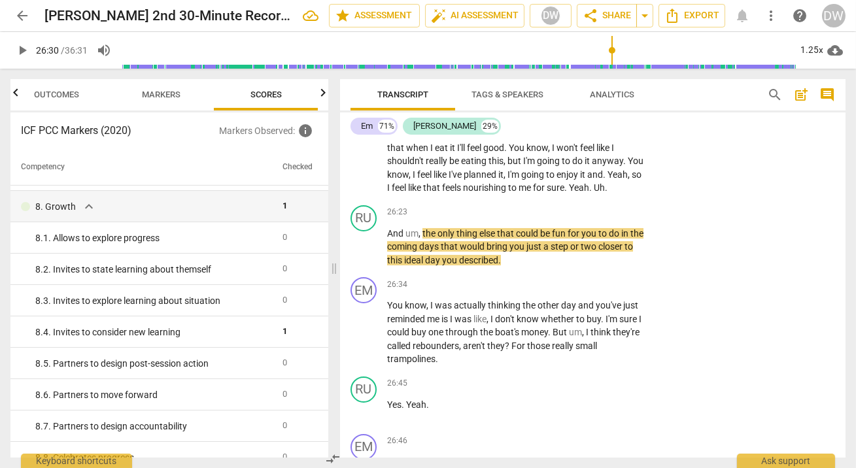
scroll to position [1167, 0]
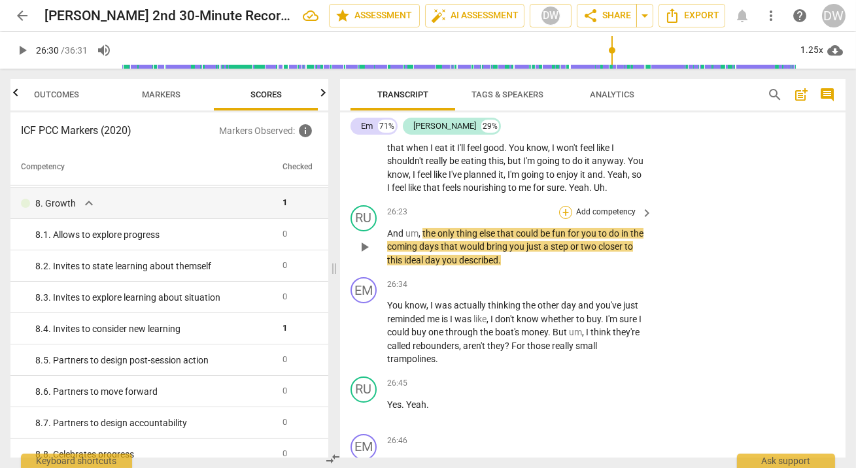
click at [567, 219] on div "+" at bounding box center [565, 212] width 13 height 13
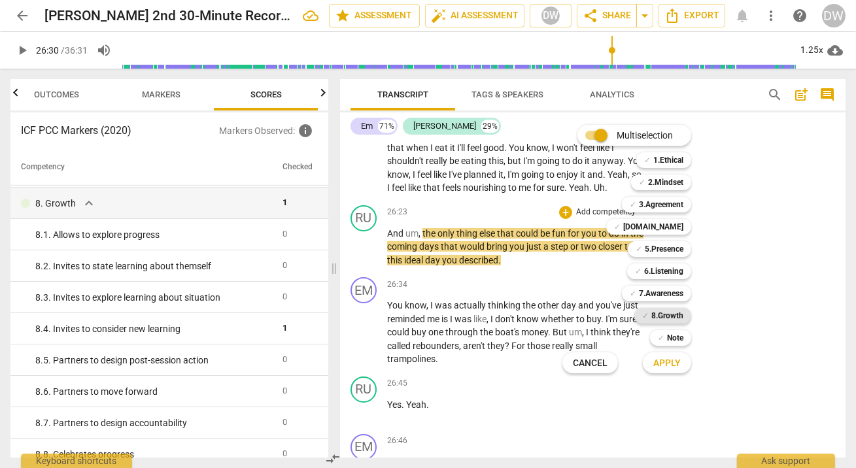
click at [669, 313] on b "8.Growth" at bounding box center [668, 316] width 32 height 16
click at [667, 358] on span "Apply" at bounding box center [667, 363] width 27 height 13
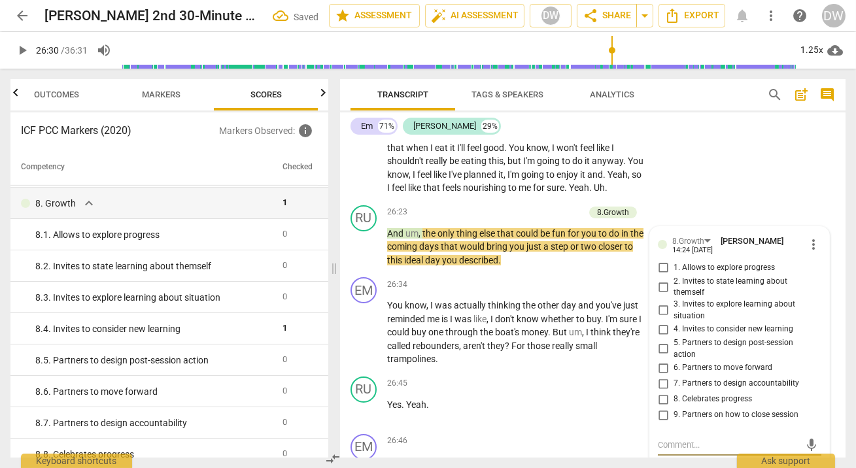
scroll to position [10164, 0]
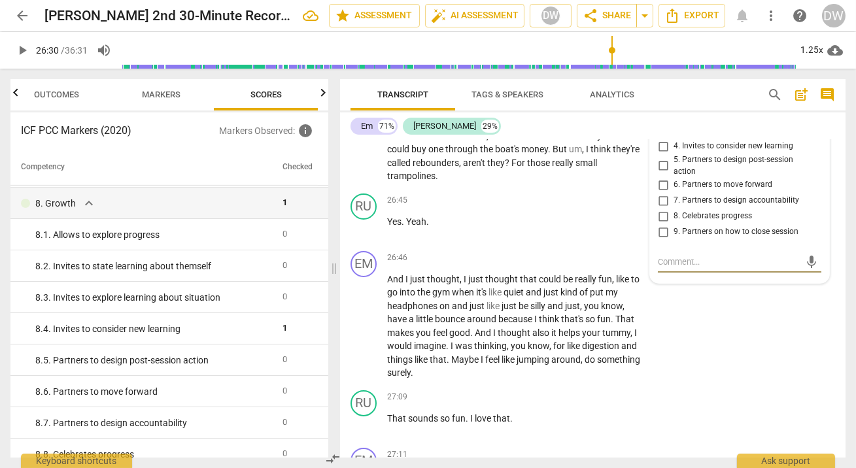
click at [661, 174] on input "5. Partners to design post-session action" at bounding box center [663, 166] width 21 height 16
checkbox input "true"
click at [362, 158] on span "play_arrow" at bounding box center [365, 150] width 16 height 16
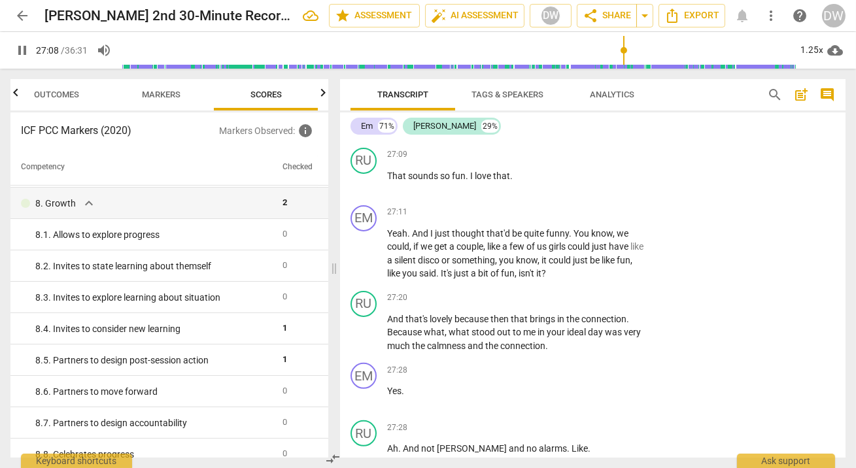
scroll to position [10410, 0]
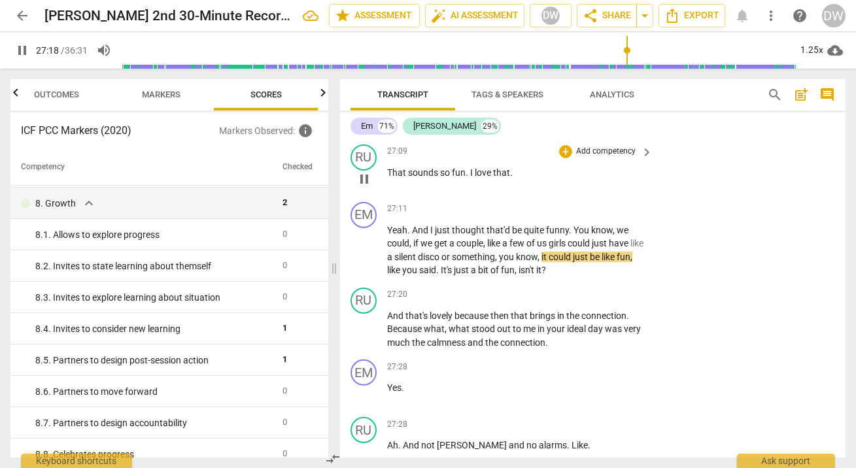
click at [367, 187] on span "pause" at bounding box center [365, 179] width 16 height 16
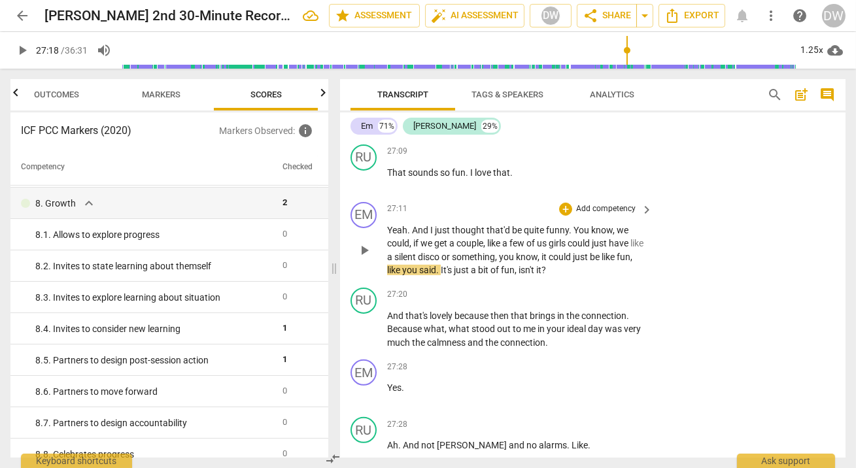
click at [362, 258] on span "play_arrow" at bounding box center [365, 251] width 16 height 16
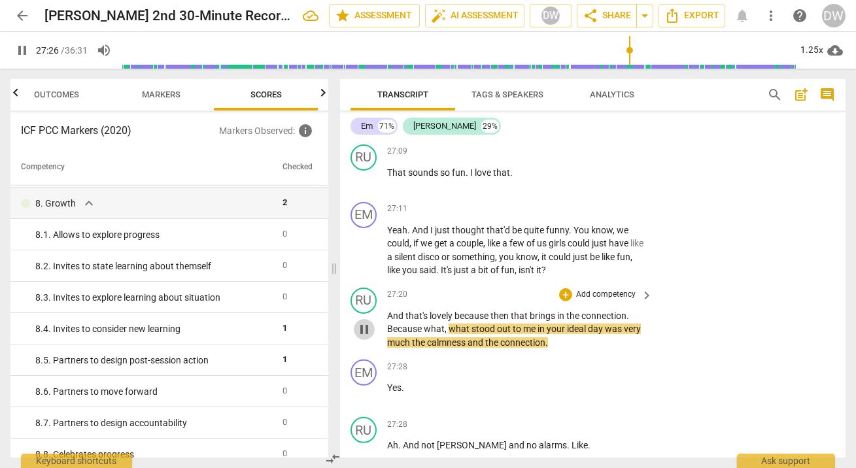
click at [370, 338] on span "pause" at bounding box center [365, 330] width 16 height 16
type input "1647"
click at [563, 302] on div "+" at bounding box center [565, 295] width 13 height 13
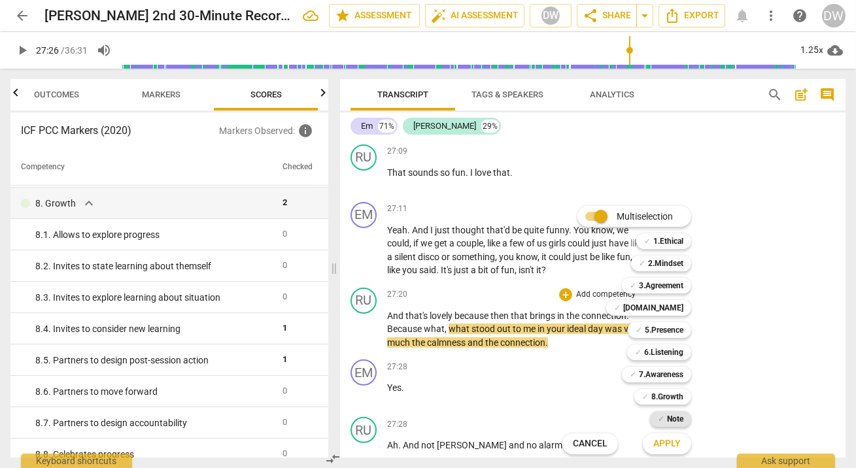
click at [680, 422] on b "Note" at bounding box center [675, 420] width 16 height 16
click at [675, 444] on span "Apply" at bounding box center [667, 444] width 27 height 13
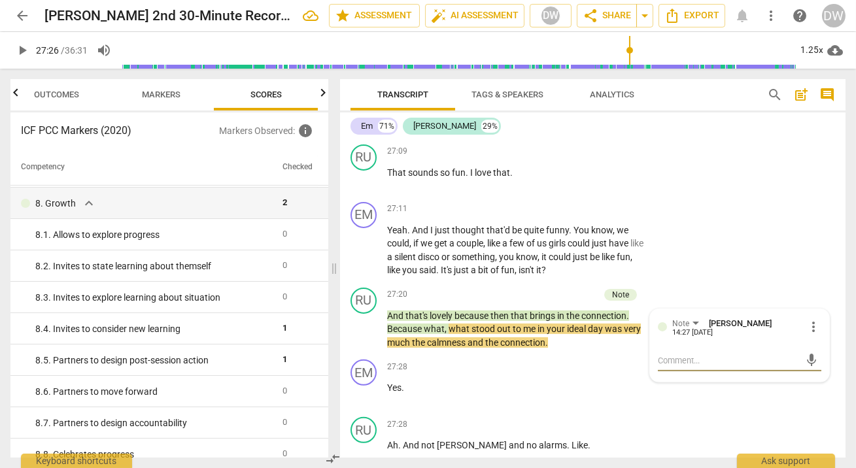
type textarea "H"
type textarea "Ho"
type textarea "How"
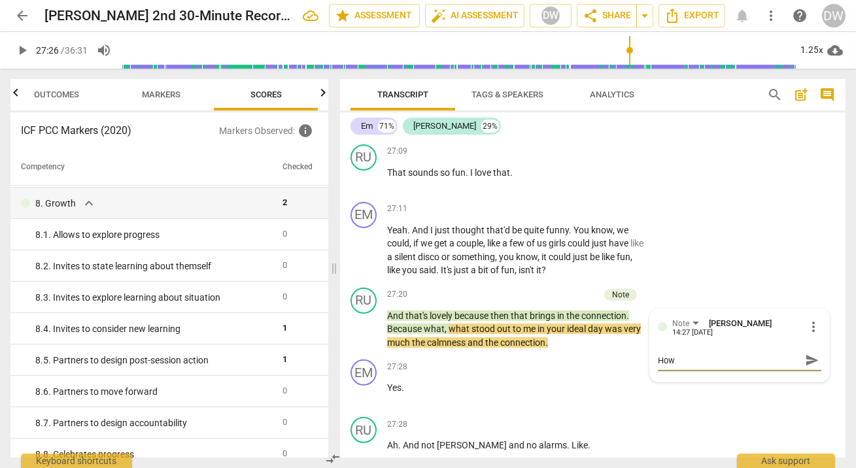
type textarea "How"
type textarea "How c"
type textarea "How ca"
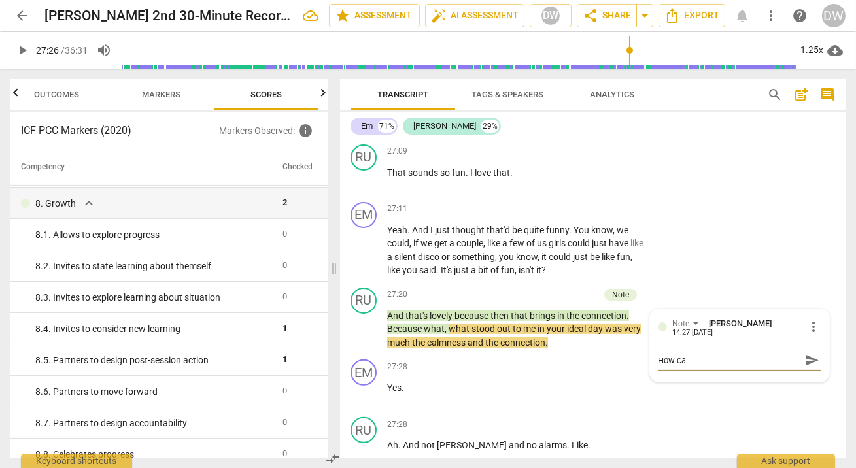
type textarea "How can"
type textarea "How can y"
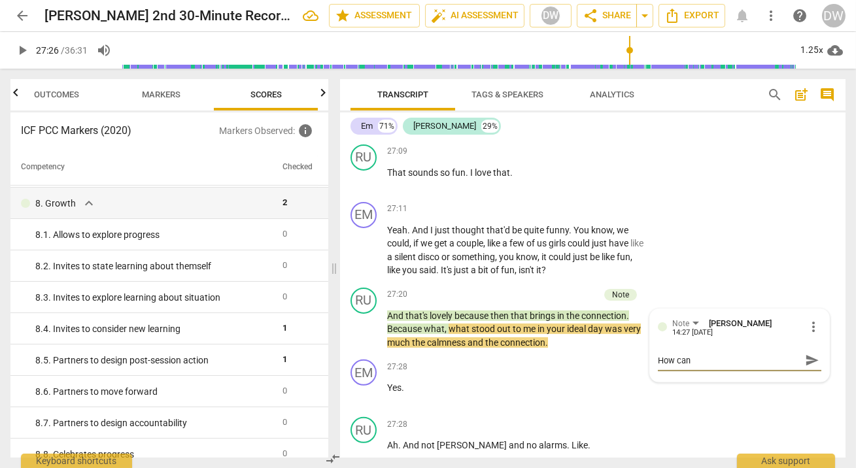
type textarea "How can y"
type textarea "How can yo"
type textarea "How can you"
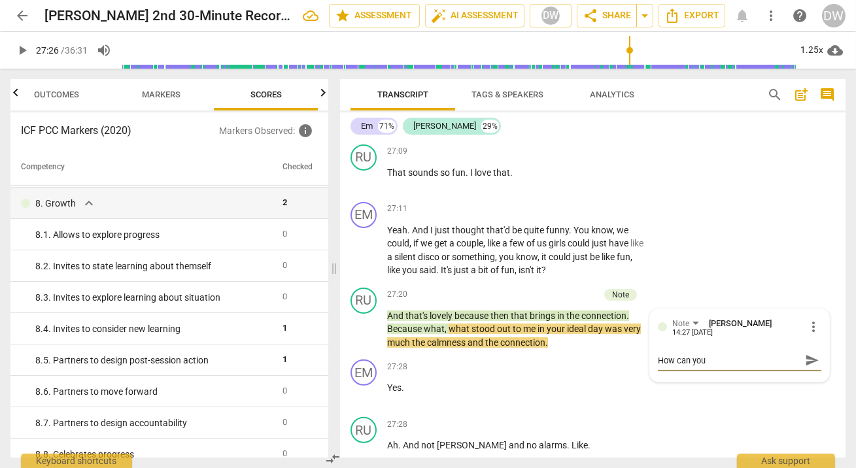
type textarea "How can you t"
type textarea "How can you tu"
type textarea "How can you tur"
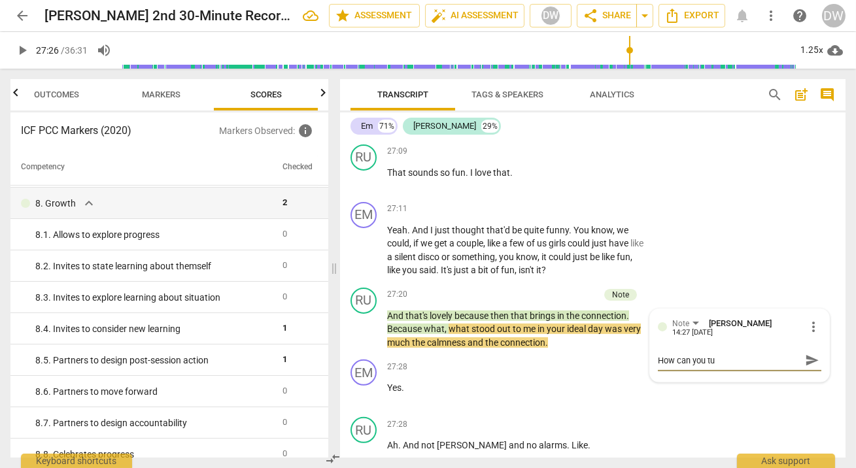
type textarea "How can you tur"
type textarea "How can you turn"
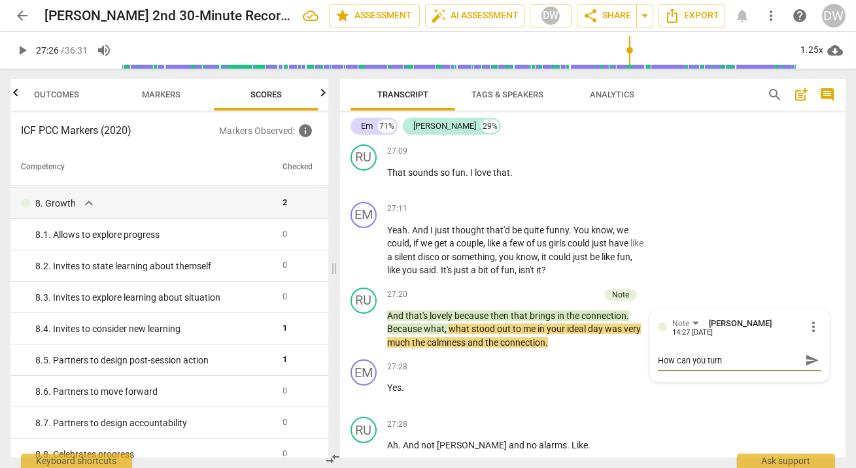
type textarea "How can you turn t"
type textarea "How can you turn th"
type textarea "How can you turn thi"
type textarea "How can you turn this"
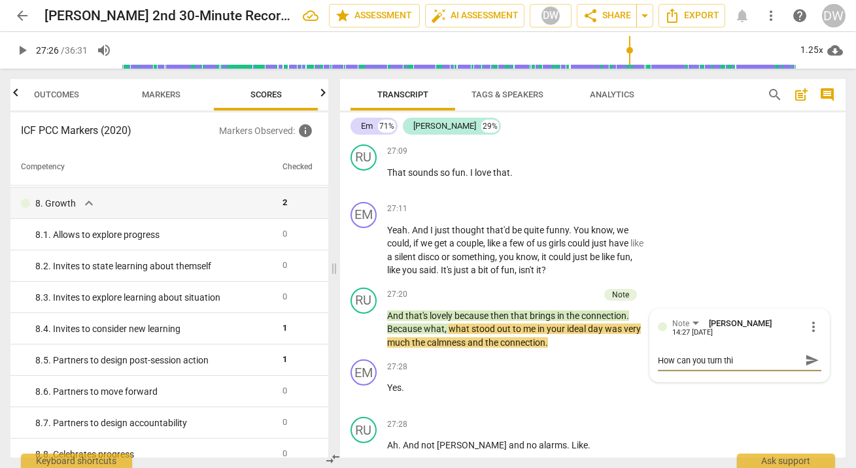
type textarea "How can you turn this"
type textarea "How can you turn this i"
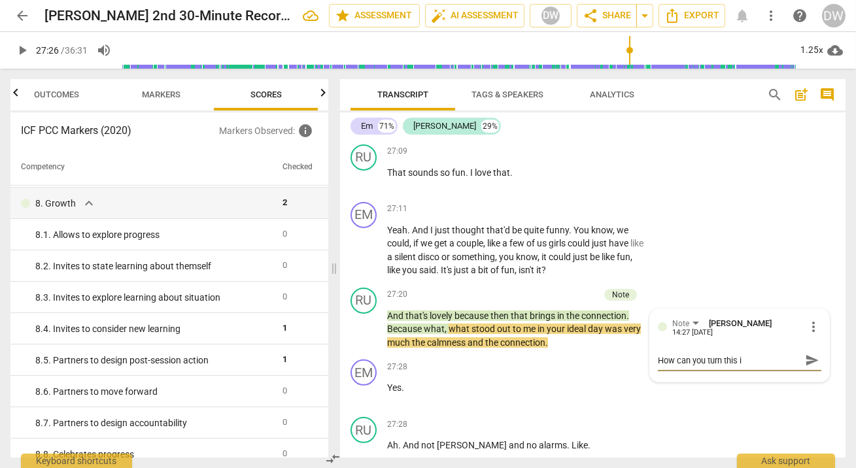
type textarea "How can you turn this in"
type textarea "How can you turn this int"
type textarea "How can you turn this into"
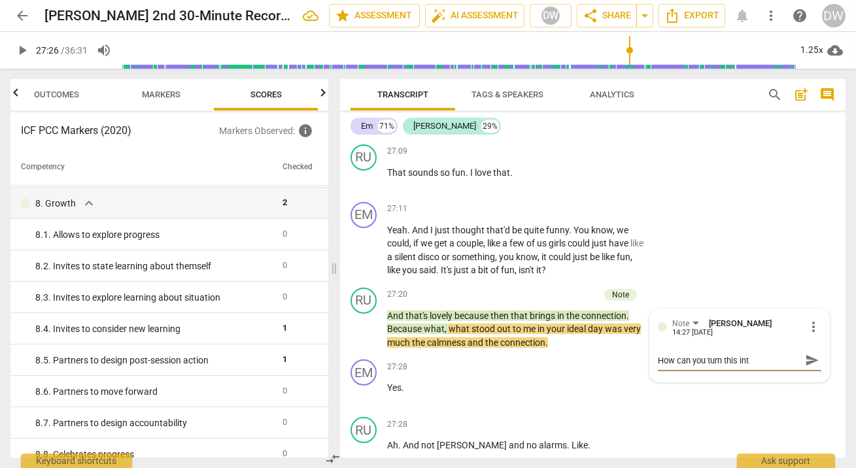
type textarea "How can you turn this into"
type textarea "How can you turn this into a"
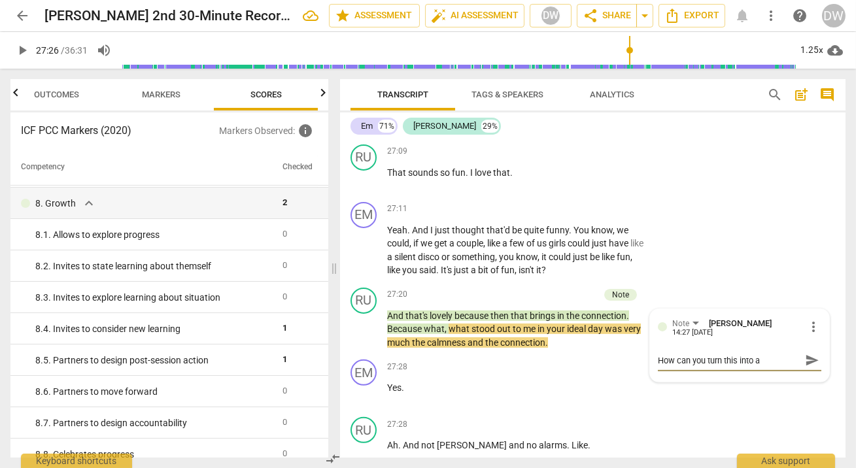
type textarea "How can you turn this into a q"
type textarea "How can you turn this into a qu"
type textarea "How can you turn this into a que"
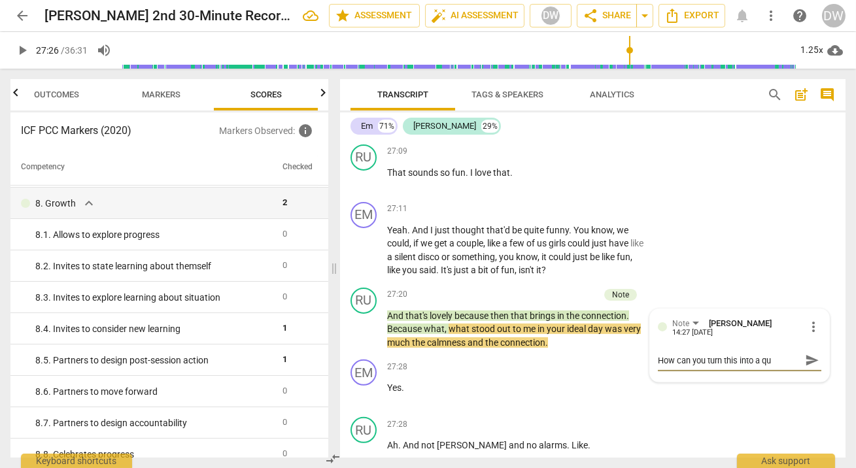
type textarea "How can you turn this into a que"
type textarea "How can you turn this into a ques"
type textarea "How can you turn this into a quest"
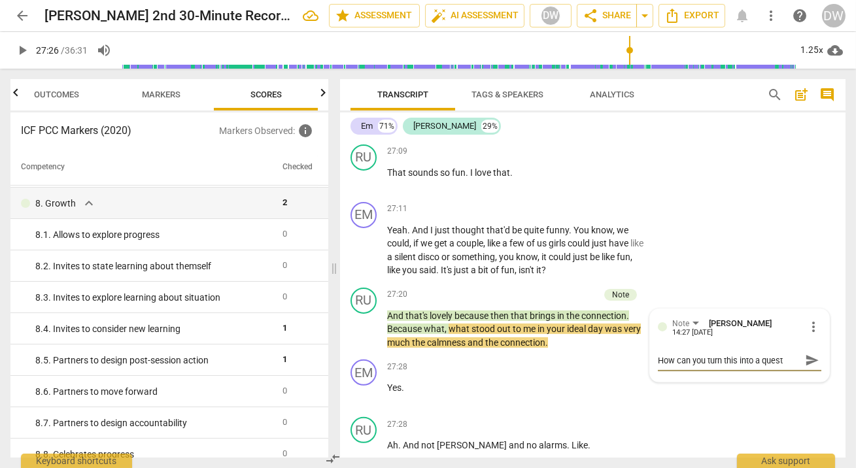
type textarea "How can you turn this into a questi"
type textarea "How can you turn this into a questio"
type textarea "How can you turn this into a question"
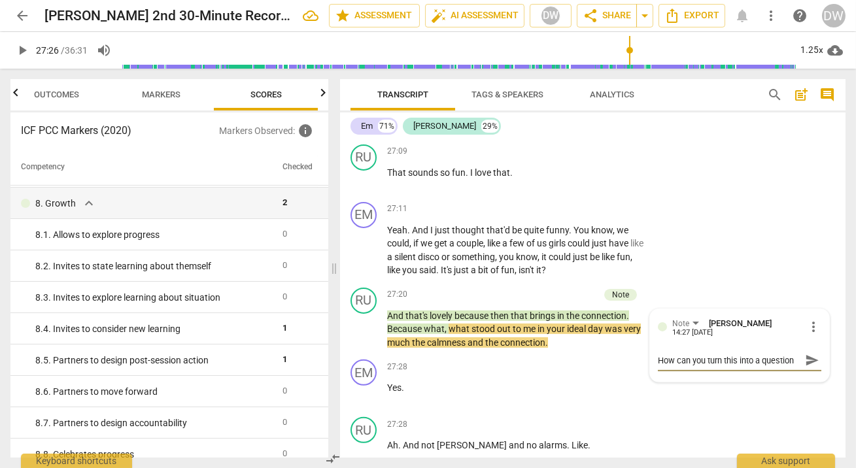
type textarea "How can you turn this into a question r"
type textarea "How can you turn this into a question ra"
type textarea "How can you turn this into a question rat"
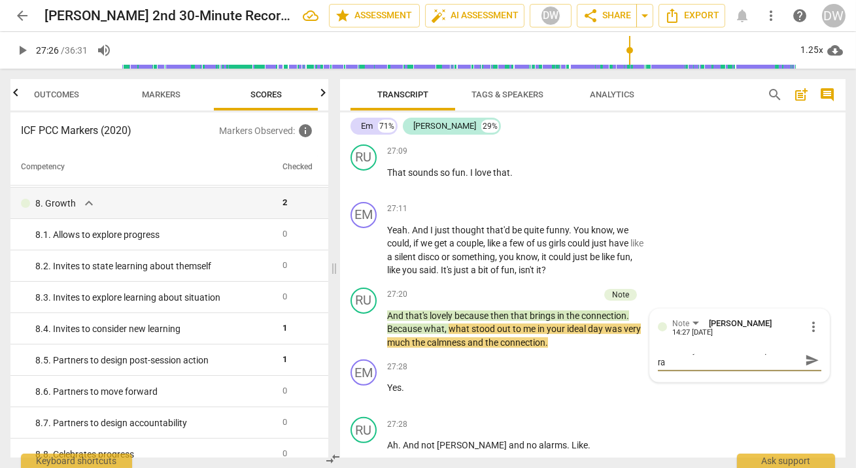
type textarea "How can you turn this into a question rat"
type textarea "How can you turn this into a question [PERSON_NAME]"
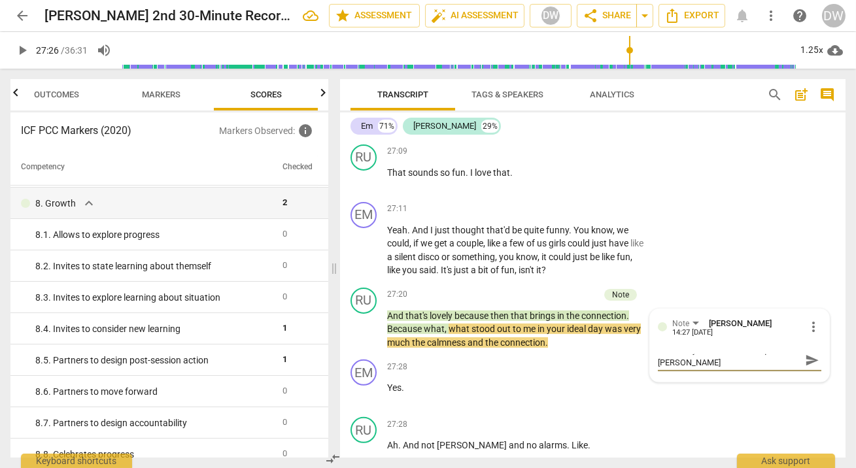
type textarea "How can you turn this into a question rather"
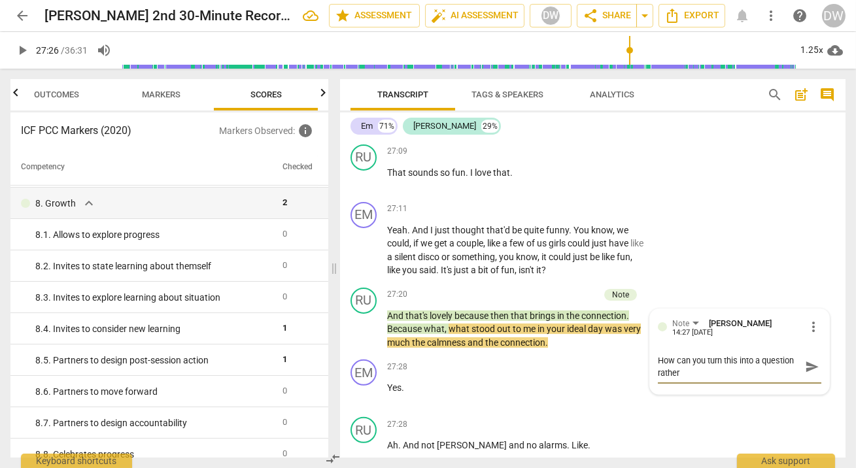
type textarea "How can you turn this into a question rather t"
type textarea "How can you turn this into a question rather th"
type textarea "How can you turn this into a question rather tha"
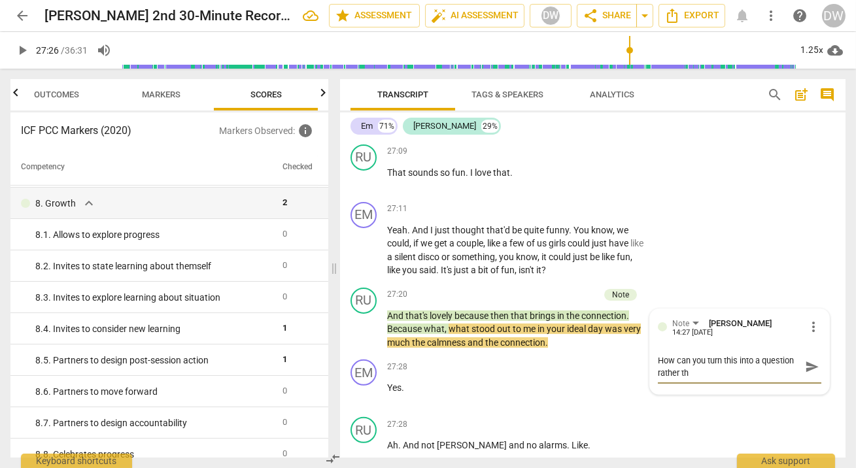
type textarea "How can you turn this into a question rather tha"
type textarea "How can you turn this into a question rather than"
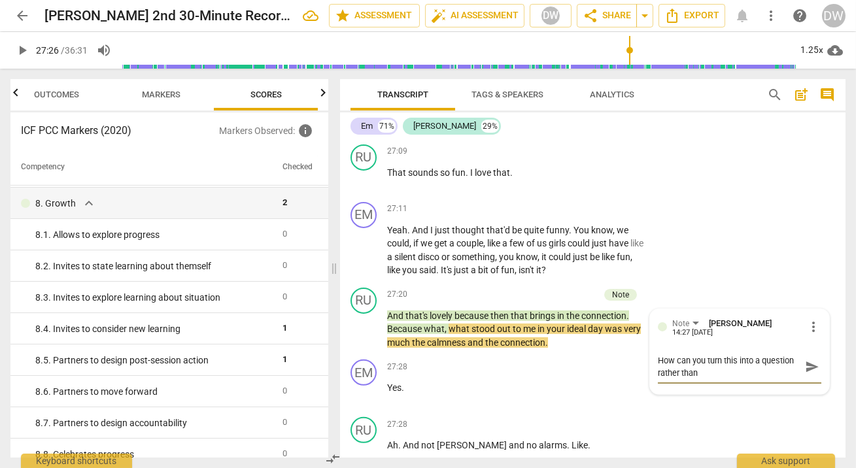
type textarea "How can you turn this into a question rather than s"
type textarea "How can you turn this into a question rather than sh"
type textarea "How can you turn this into a question rather than sha"
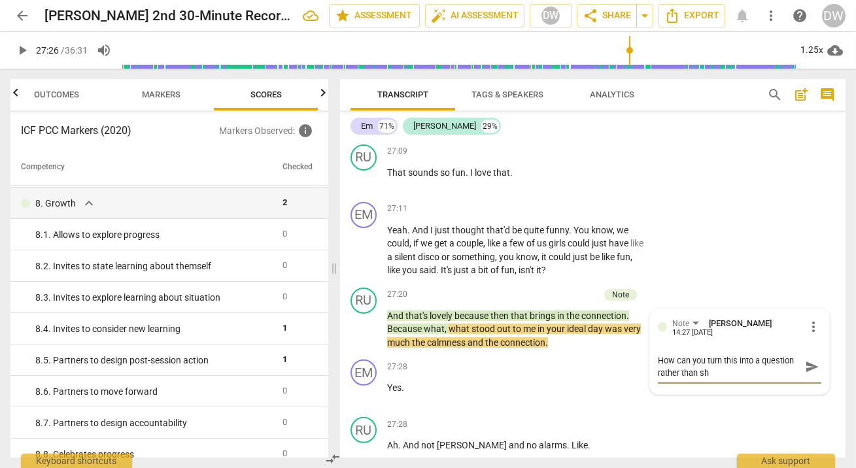
type textarea "How can you turn this into a question rather than sha"
type textarea "How can you turn this into a question rather than shar"
type textarea "How can you turn this into a question rather than [DEMOGRAPHIC_DATA]"
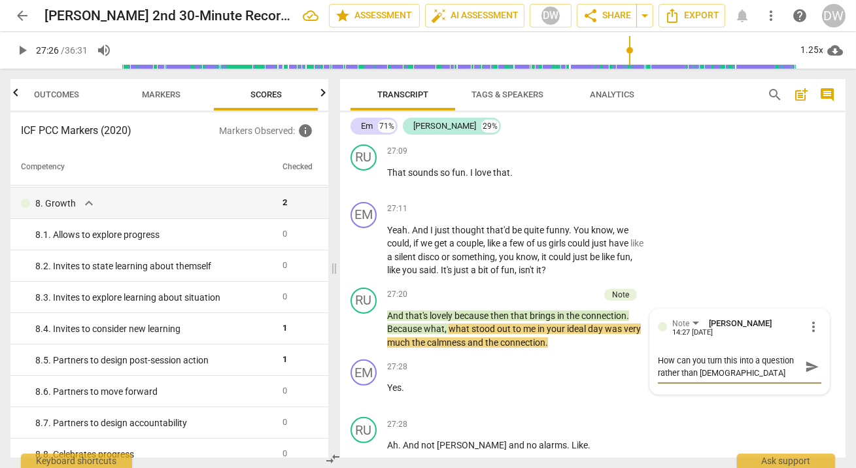
type textarea "How can you turn this into a question rather than sharin"
click at [809, 374] on span "send" at bounding box center [812, 367] width 14 height 14
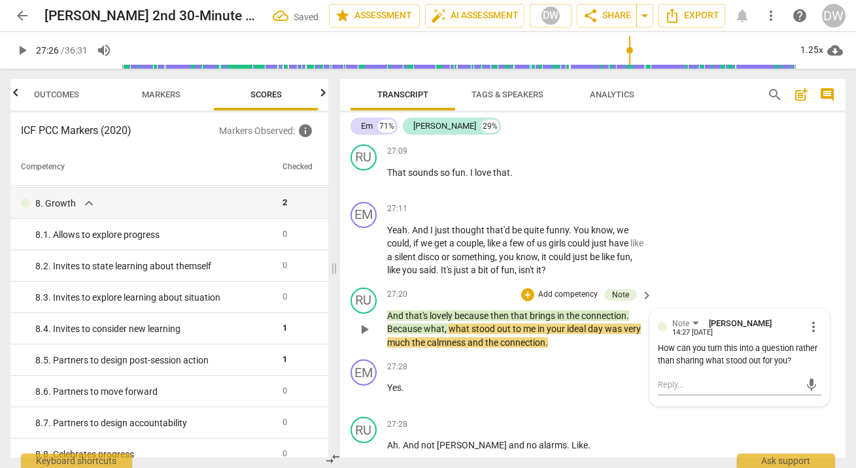
scroll to position [10520, 0]
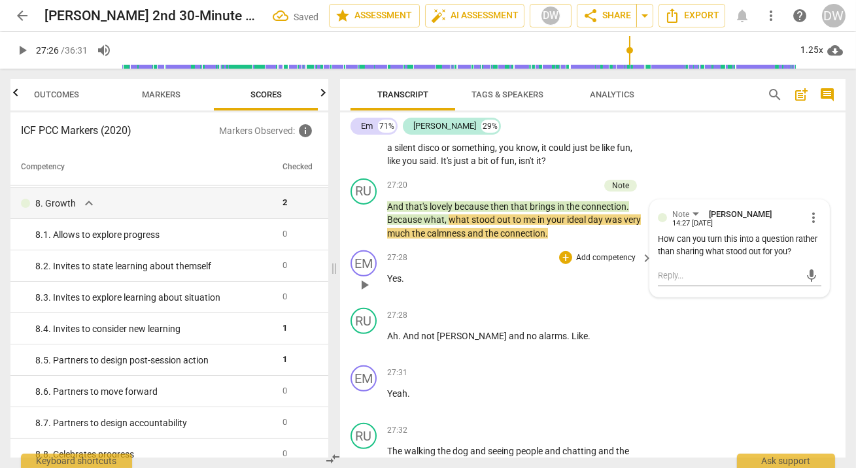
click at [367, 293] on span "play_arrow" at bounding box center [365, 285] width 16 height 16
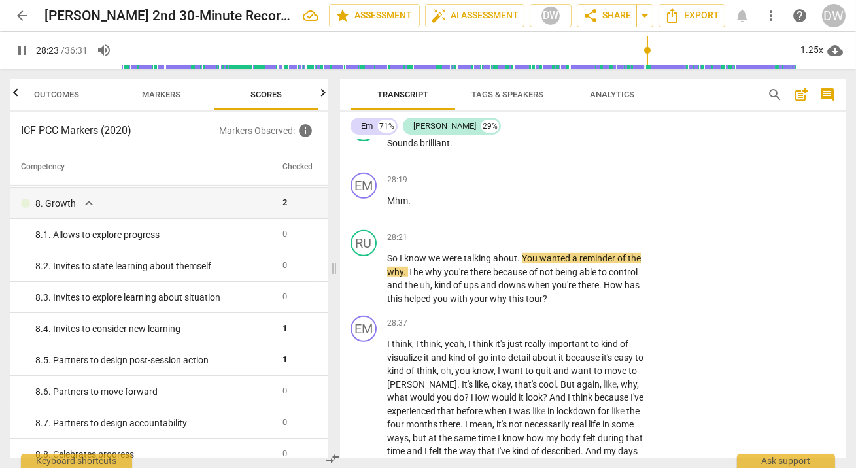
scroll to position [11169, 0]
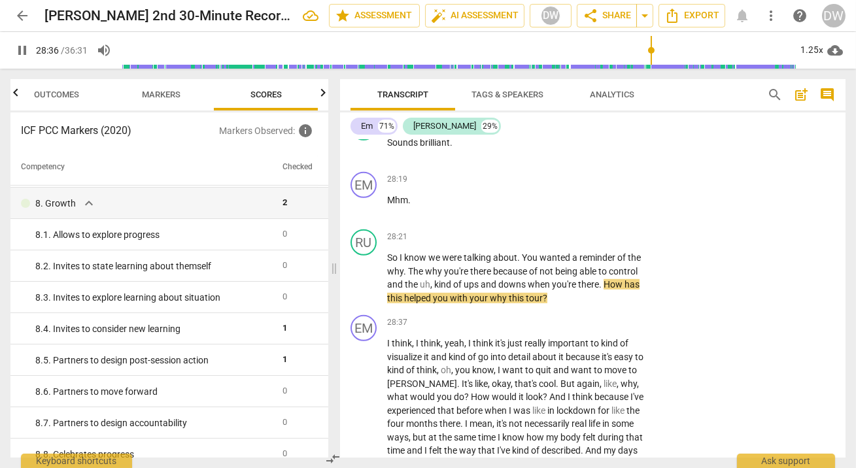
click at [367, 287] on span "pause" at bounding box center [365, 279] width 16 height 16
click at [564, 243] on div "+" at bounding box center [565, 236] width 13 height 13
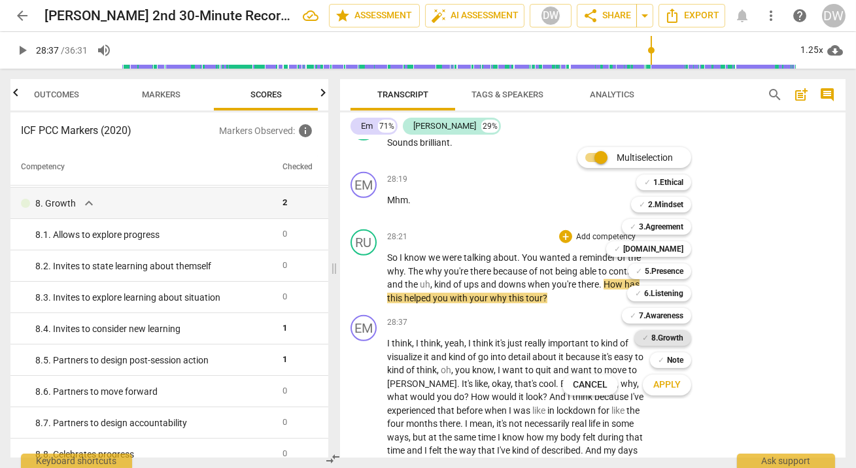
click at [673, 336] on b "8.Growth" at bounding box center [668, 338] width 32 height 16
click at [670, 389] on span "Apply" at bounding box center [667, 385] width 27 height 13
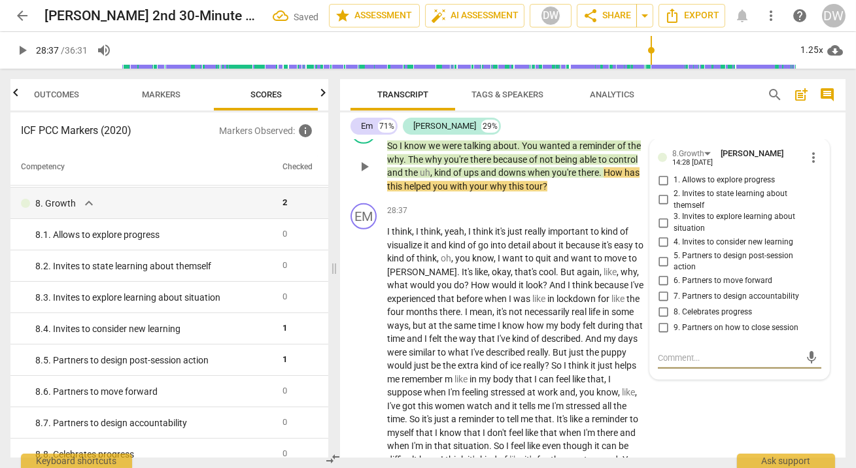
scroll to position [11279, 0]
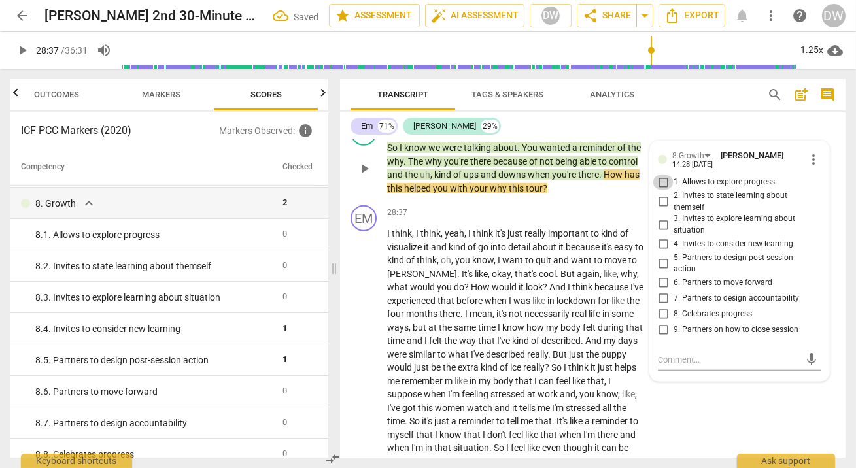
click at [662, 190] on input "1. Allows to explore progress" at bounding box center [663, 183] width 21 height 16
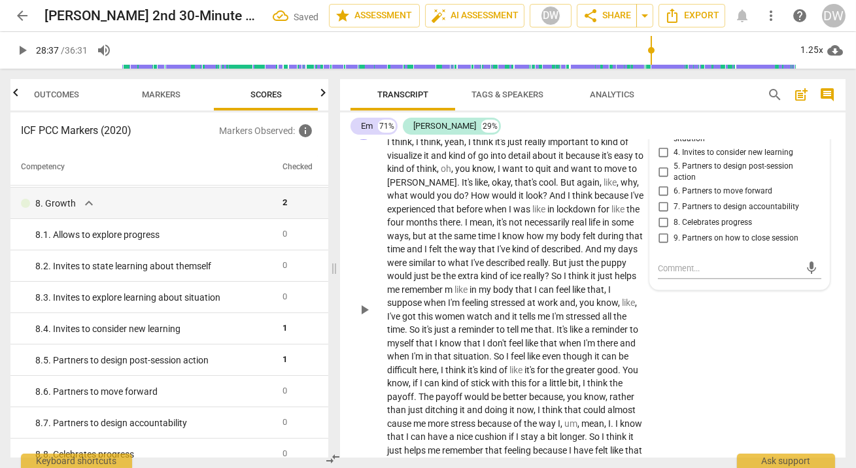
scroll to position [11371, 0]
click at [361, 317] on span "play_arrow" at bounding box center [365, 310] width 16 height 16
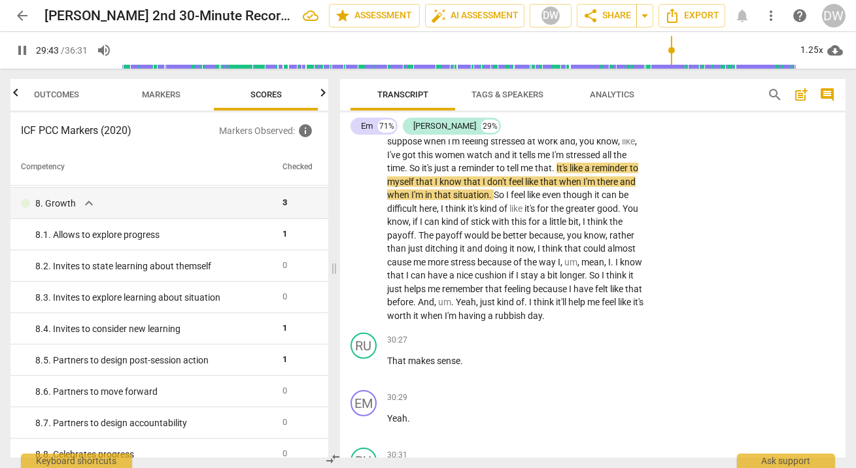
scroll to position [11530, 0]
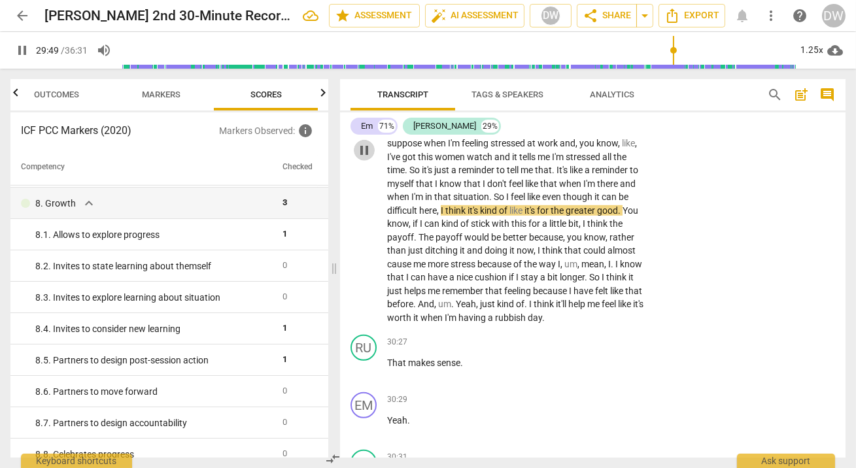
click at [366, 158] on span "pause" at bounding box center [365, 151] width 16 height 16
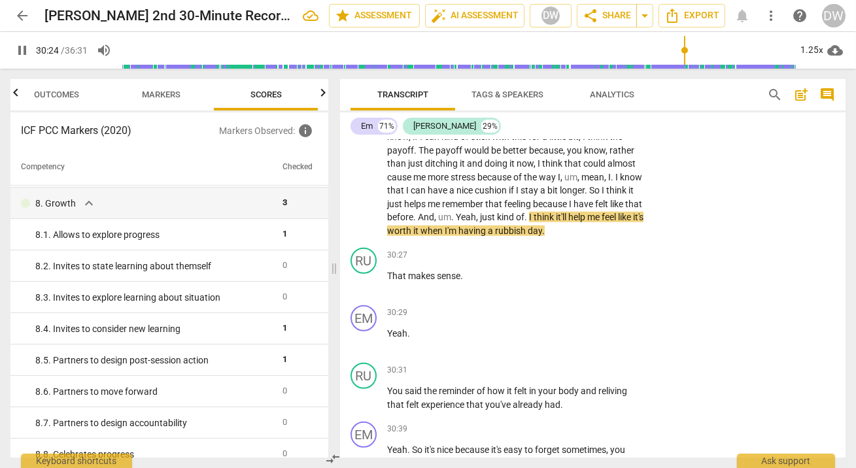
scroll to position [11622, 0]
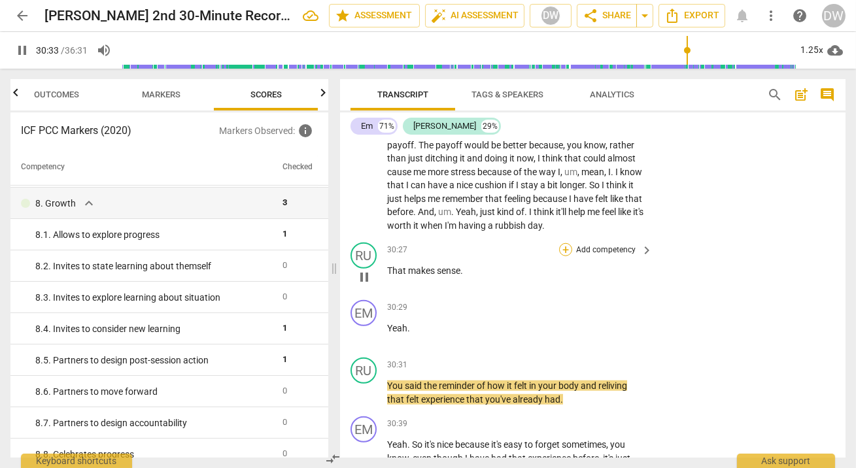
click at [565, 256] on div "+" at bounding box center [565, 249] width 13 height 13
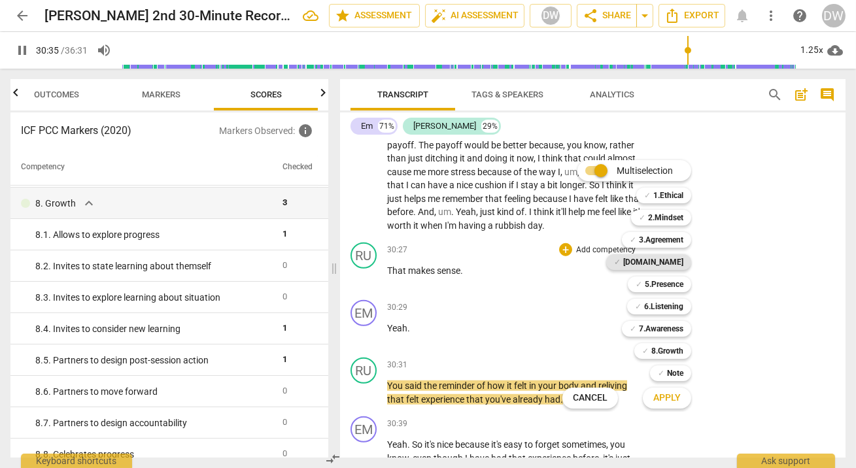
click at [666, 262] on b "[DOMAIN_NAME]" at bounding box center [654, 263] width 60 height 16
click at [659, 397] on span "Apply" at bounding box center [667, 398] width 27 height 13
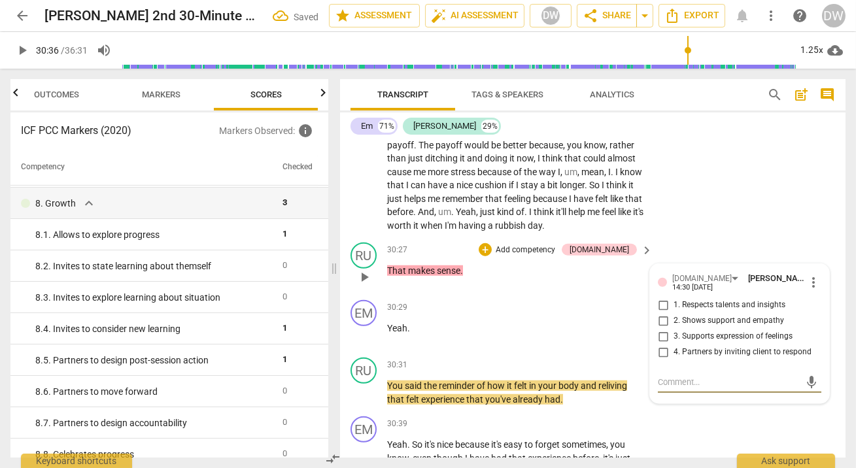
click at [661, 313] on input "1. Respects talents and insights" at bounding box center [663, 306] width 21 height 16
click at [362, 401] on span "play_arrow" at bounding box center [365, 393] width 16 height 16
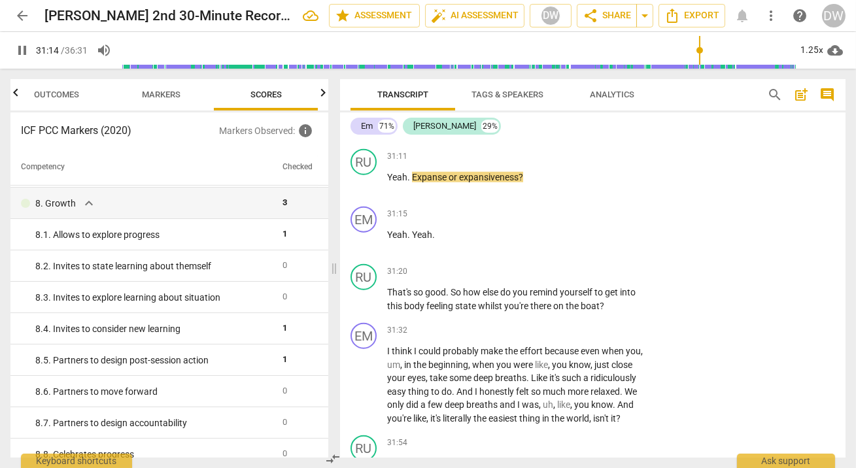
scroll to position [12218, 0]
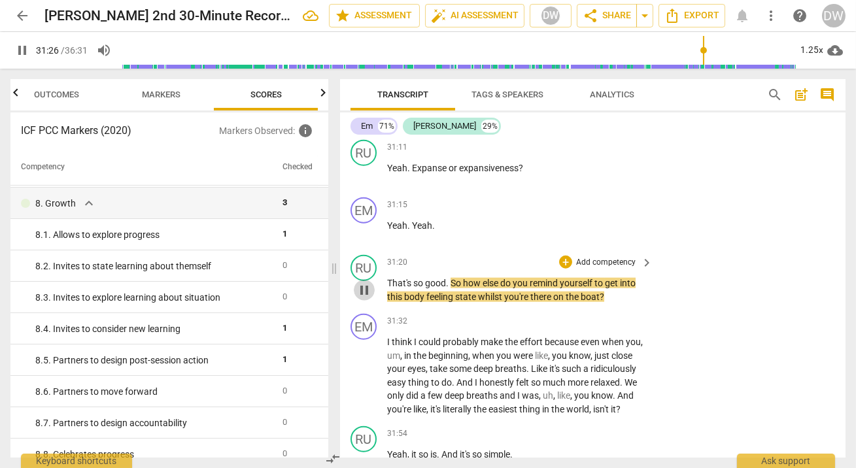
click at [362, 298] on span "pause" at bounding box center [365, 291] width 16 height 16
click at [561, 269] on div "+" at bounding box center [565, 262] width 13 height 13
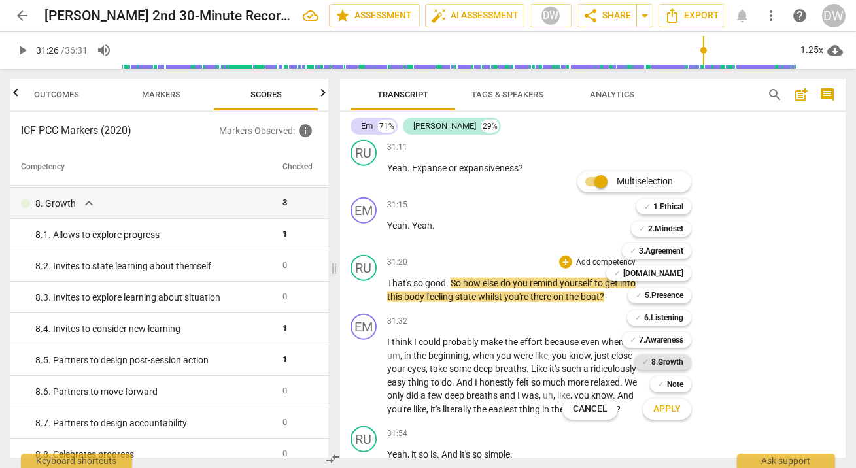
click at [661, 362] on b "8.Growth" at bounding box center [668, 363] width 32 height 16
click at [671, 414] on span "Apply" at bounding box center [667, 409] width 27 height 13
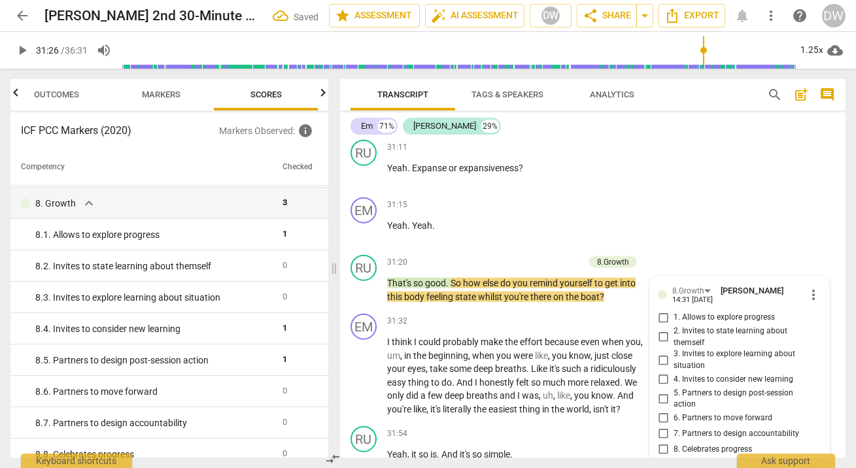
scroll to position [12447, 0]
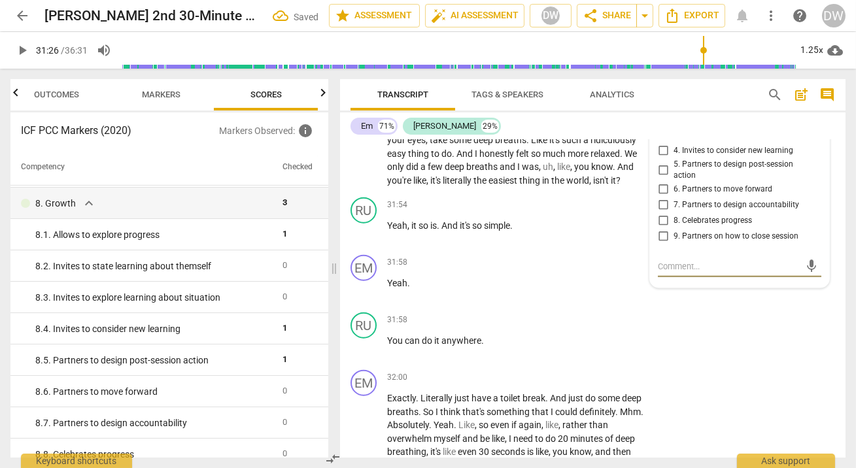
click at [663, 198] on input "6. Partners to move forward" at bounding box center [663, 190] width 21 height 16
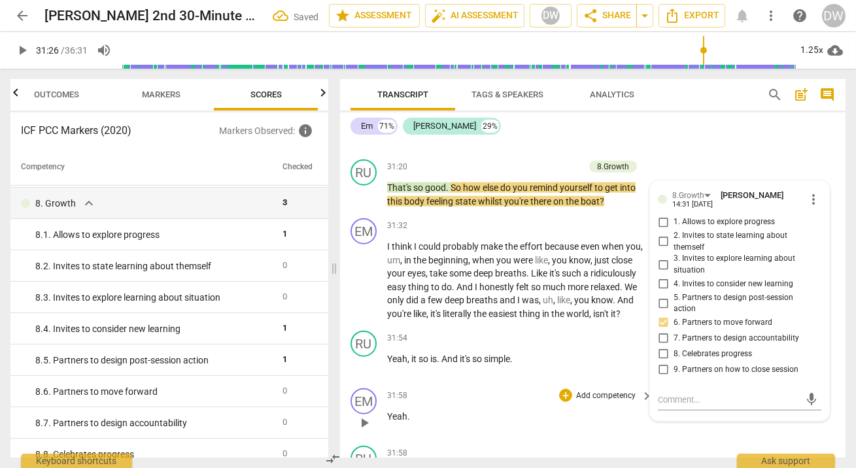
scroll to position [12312, 0]
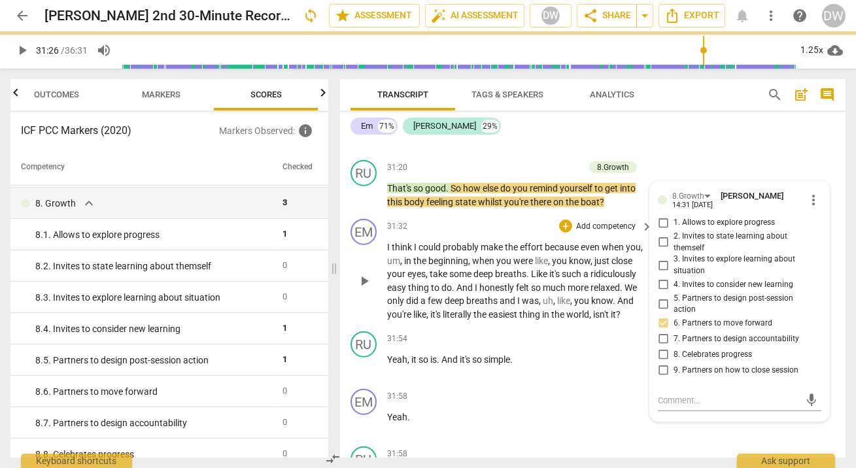
click at [357, 289] on span "play_arrow" at bounding box center [365, 281] width 16 height 16
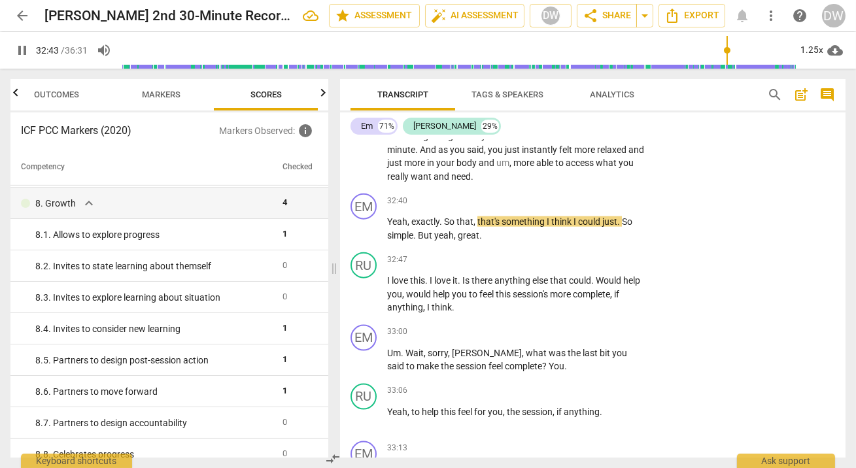
scroll to position [12829, 0]
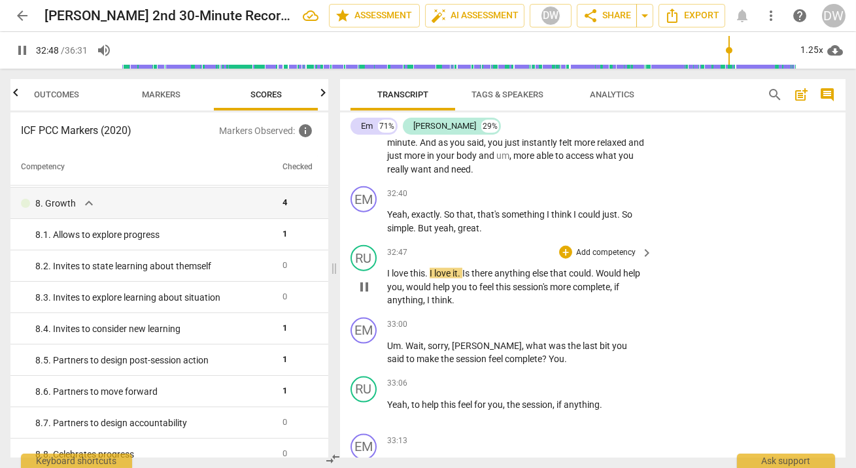
click at [362, 295] on span "pause" at bounding box center [365, 287] width 16 height 16
click at [563, 259] on div "+" at bounding box center [565, 252] width 13 height 13
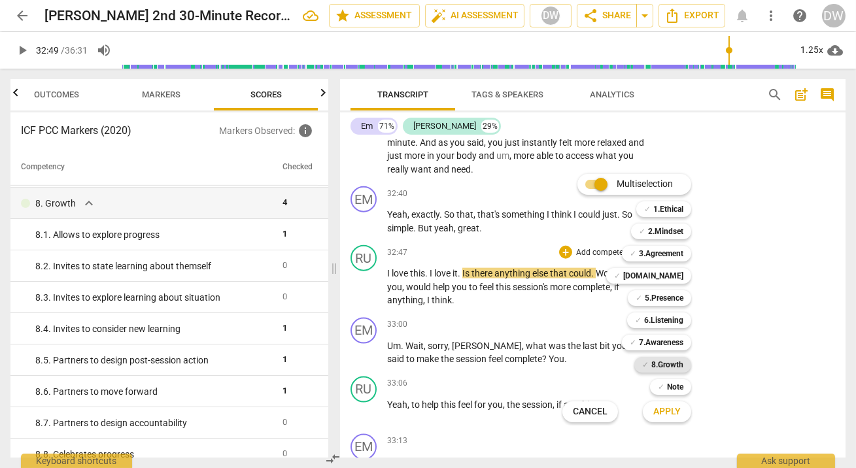
click at [678, 370] on b "8.Growth" at bounding box center [668, 365] width 32 height 16
click at [678, 410] on span "Apply" at bounding box center [667, 412] width 27 height 13
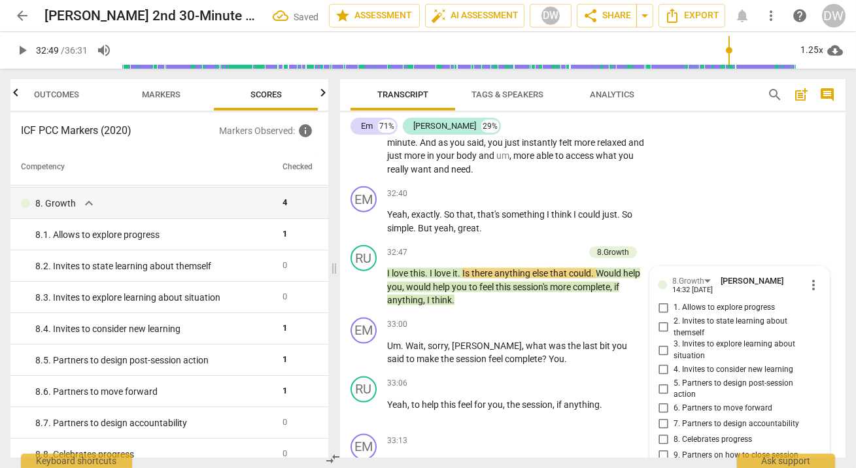
scroll to position [13060, 0]
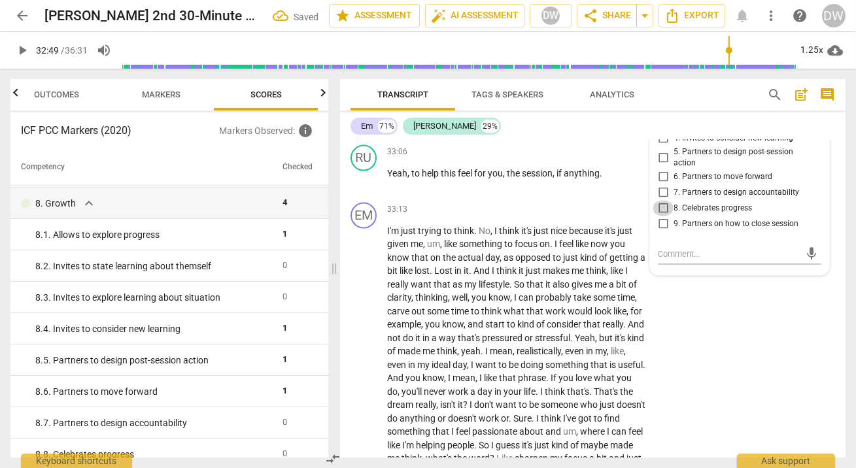
click at [663, 217] on input "8. Celebrates progress" at bounding box center [663, 209] width 21 height 16
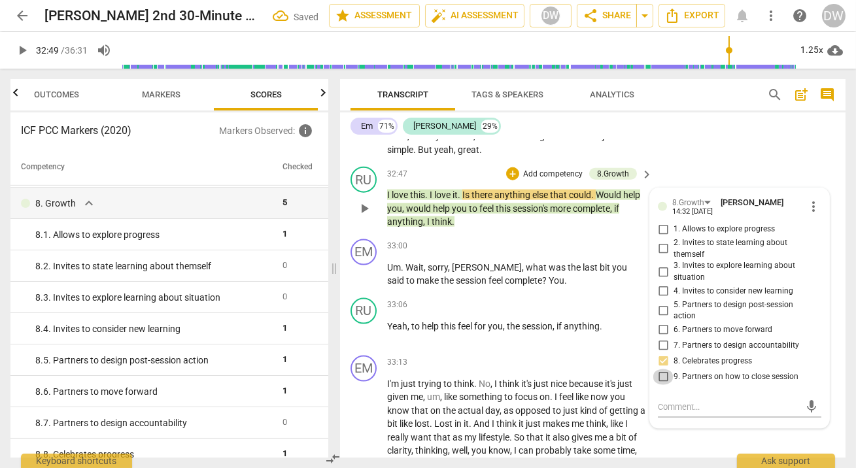
click at [665, 385] on input "9. Partners on how to close session" at bounding box center [663, 378] width 21 height 16
click at [366, 283] on span "play_arrow" at bounding box center [365, 275] width 16 height 16
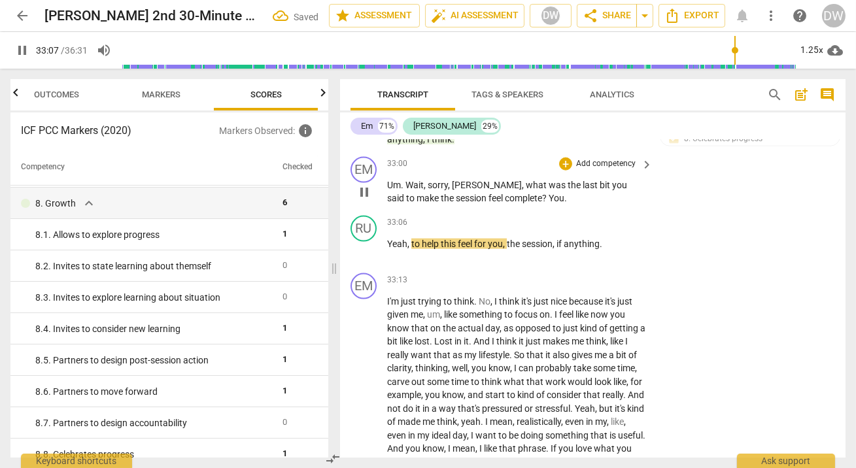
scroll to position [12996, 0]
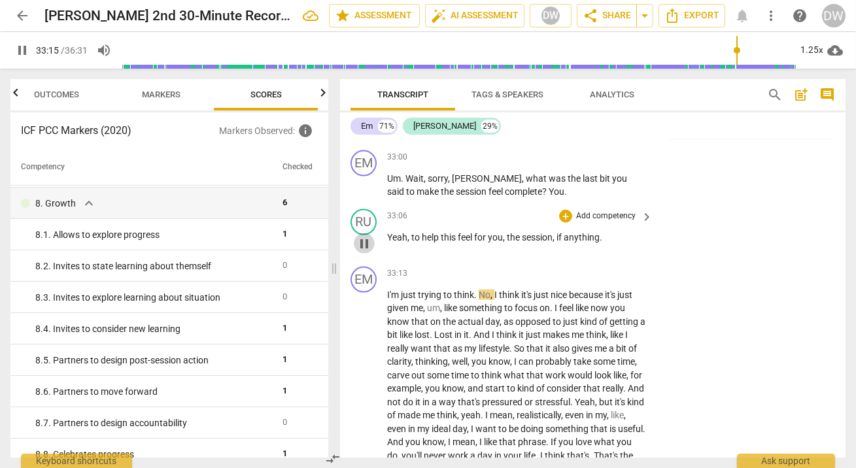
click at [366, 252] on span "pause" at bounding box center [365, 244] width 16 height 16
click at [561, 223] on div "+" at bounding box center [565, 216] width 13 height 13
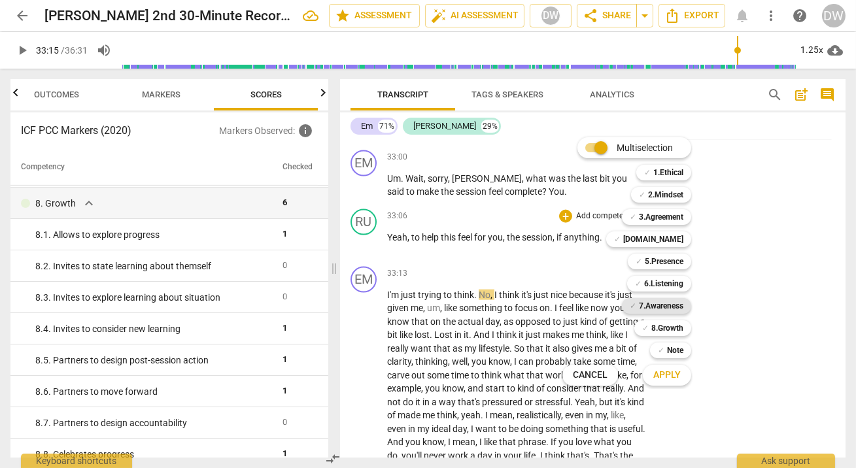
click at [660, 309] on b "7.Awareness" at bounding box center [661, 306] width 44 height 16
click at [667, 375] on span "Apply" at bounding box center [667, 375] width 27 height 13
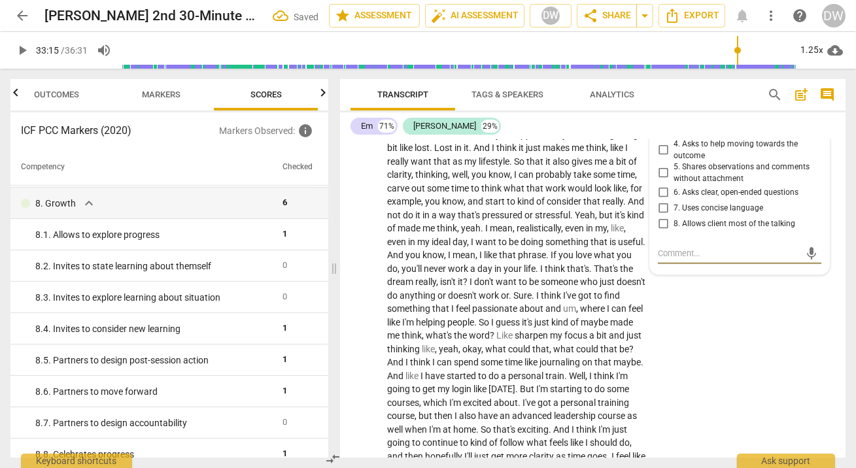
scroll to position [13068, 0]
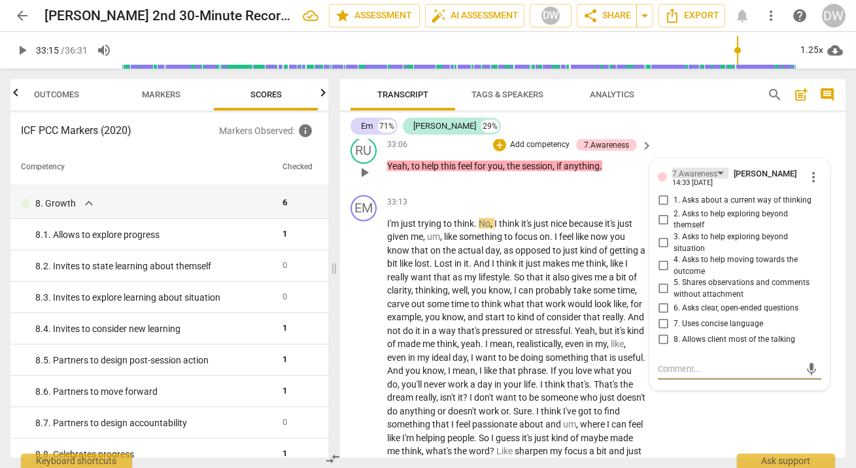
click at [686, 181] on div "7.Awareness" at bounding box center [695, 174] width 45 height 12
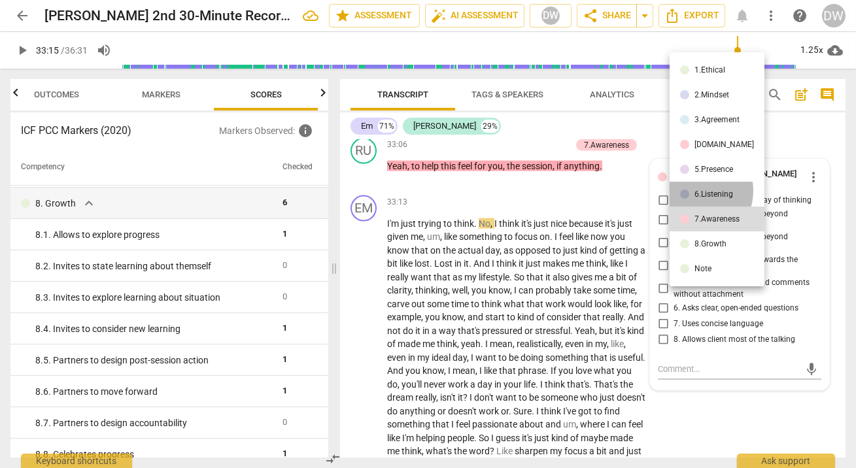
click at [696, 191] on div "6.Listening" at bounding box center [714, 194] width 39 height 8
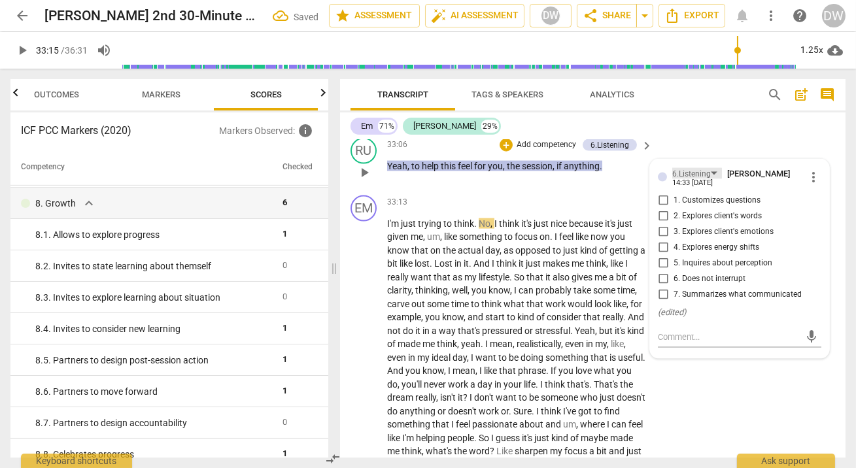
click at [687, 181] on div "6.Listening" at bounding box center [692, 174] width 39 height 12
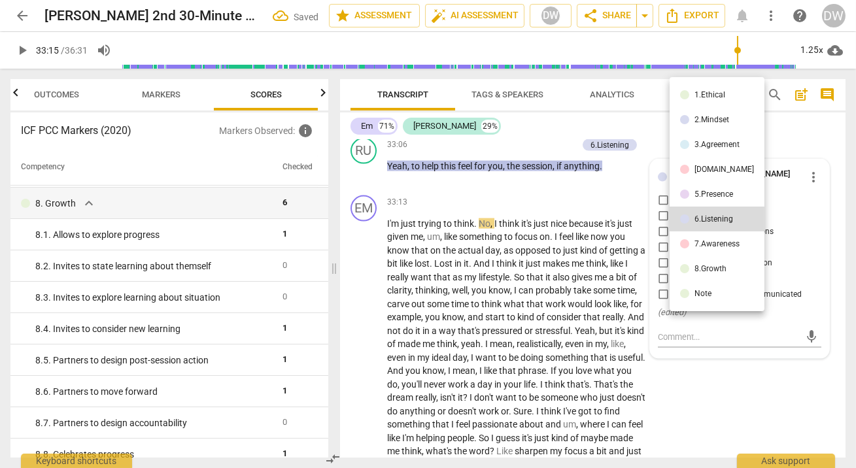
click at [699, 192] on div "5.Presence" at bounding box center [714, 194] width 39 height 8
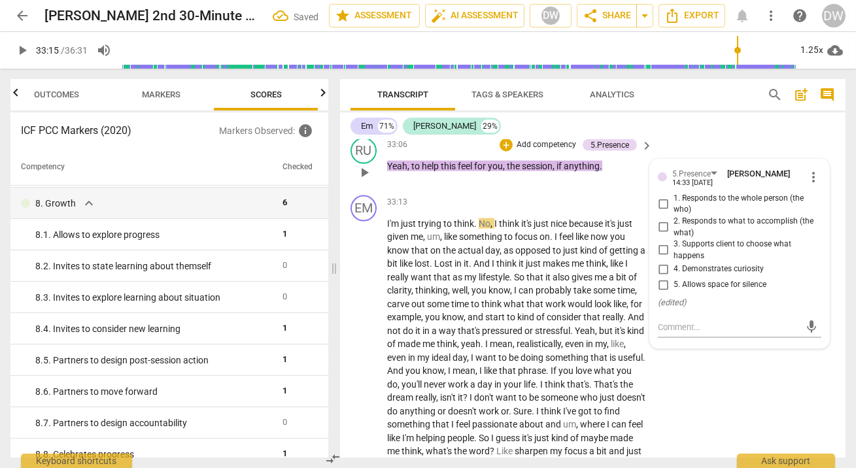
click at [662, 293] on input "5. Allows space for silence" at bounding box center [663, 285] width 21 height 16
click at [371, 419] on div "play_arrow pause" at bounding box center [370, 452] width 33 height 461
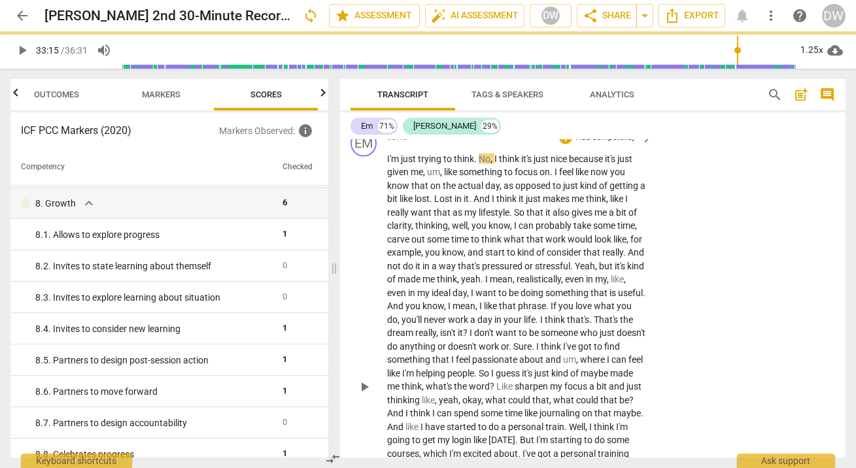
scroll to position [13133, 0]
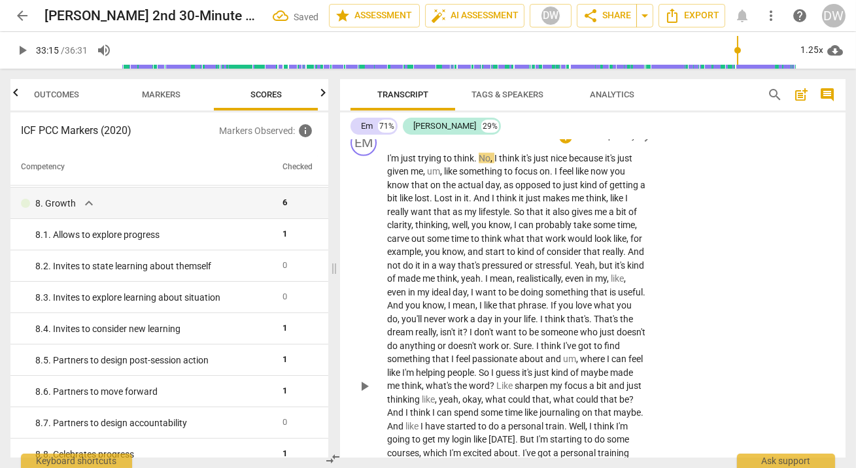
click at [364, 395] on span "play_arrow" at bounding box center [365, 387] width 16 height 16
click at [364, 395] on span "pause" at bounding box center [365, 387] width 16 height 16
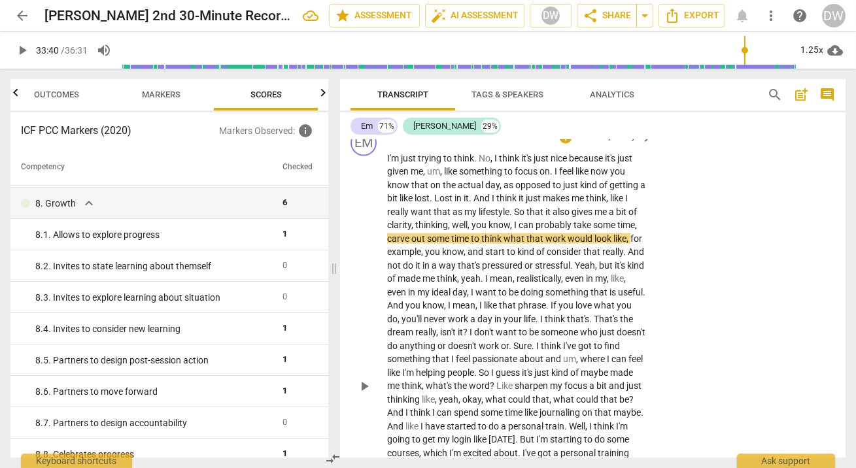
click at [368, 395] on span "play_arrow" at bounding box center [365, 387] width 16 height 16
click at [363, 395] on span "pause" at bounding box center [365, 387] width 16 height 16
click at [363, 395] on span "play_arrow" at bounding box center [365, 387] width 16 height 16
click at [13, 52] on span "pause" at bounding box center [22, 51] width 24 height 16
click at [16, 52] on span "play_arrow" at bounding box center [22, 51] width 16 height 16
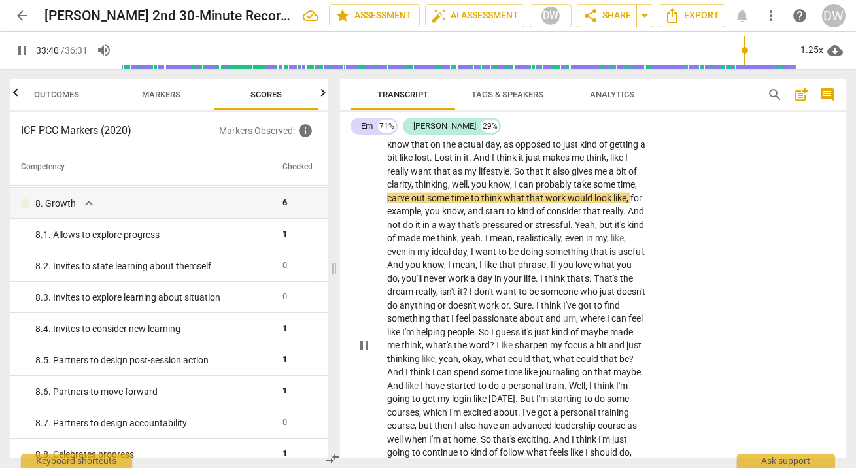
scroll to position [13127, 0]
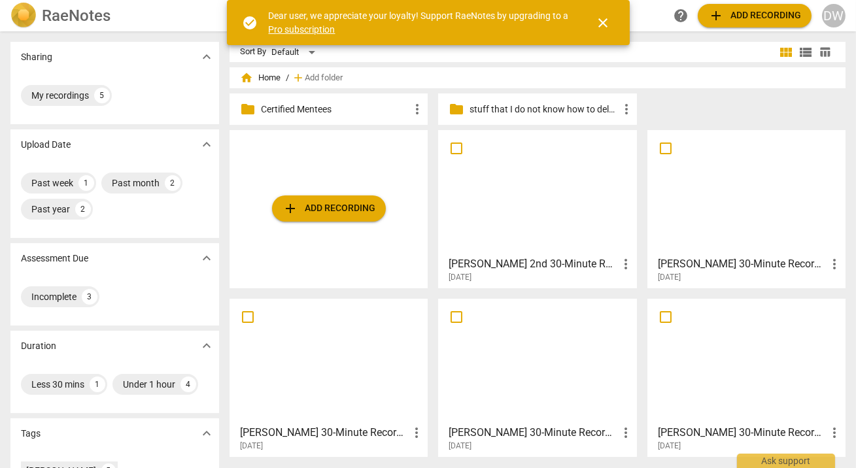
click at [358, 351] on div at bounding box center [328, 362] width 189 height 116
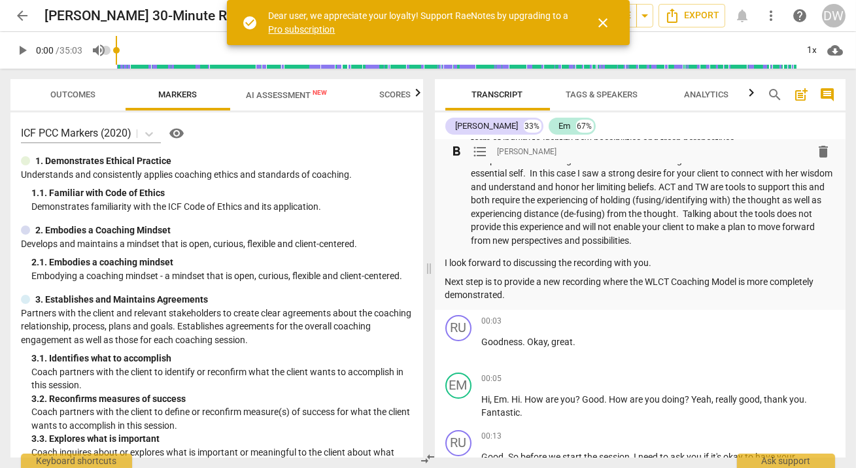
scroll to position [467, 0]
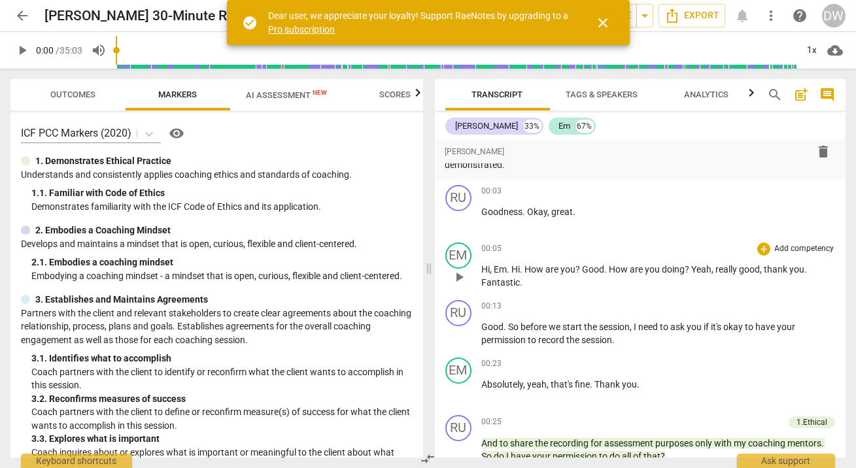
click at [457, 279] on span "play_arrow" at bounding box center [459, 278] width 16 height 16
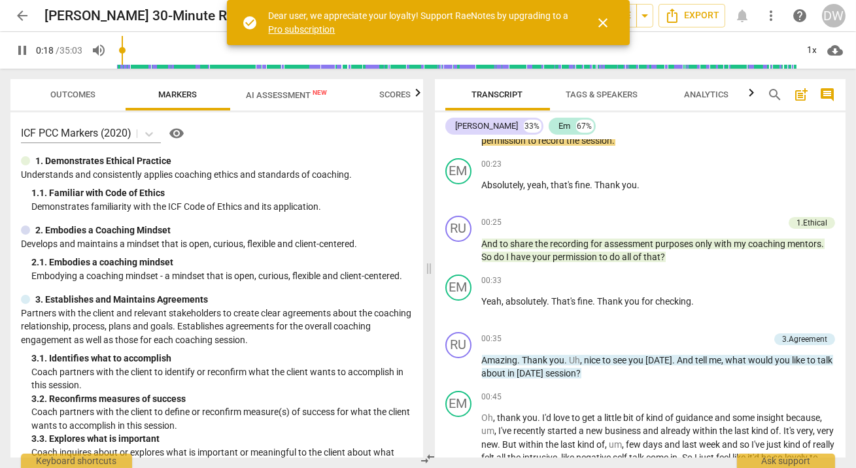
scroll to position [675, 0]
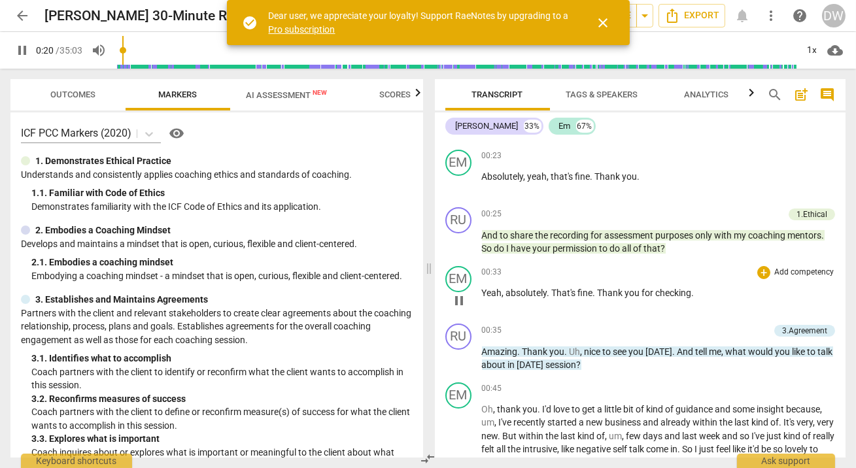
click at [461, 302] on span "pause" at bounding box center [459, 301] width 16 height 16
click at [461, 302] on span "play_arrow" at bounding box center [459, 301] width 16 height 16
click at [461, 302] on span "pause" at bounding box center [459, 301] width 16 height 16
type input "35"
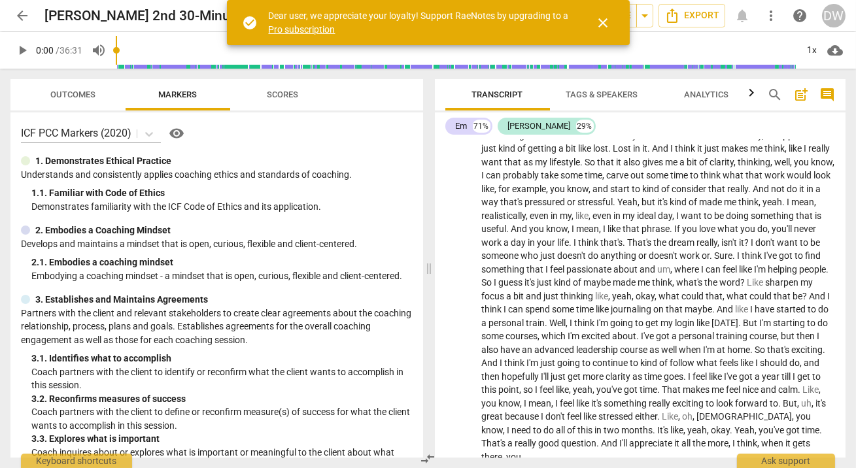
scroll to position [11747, 0]
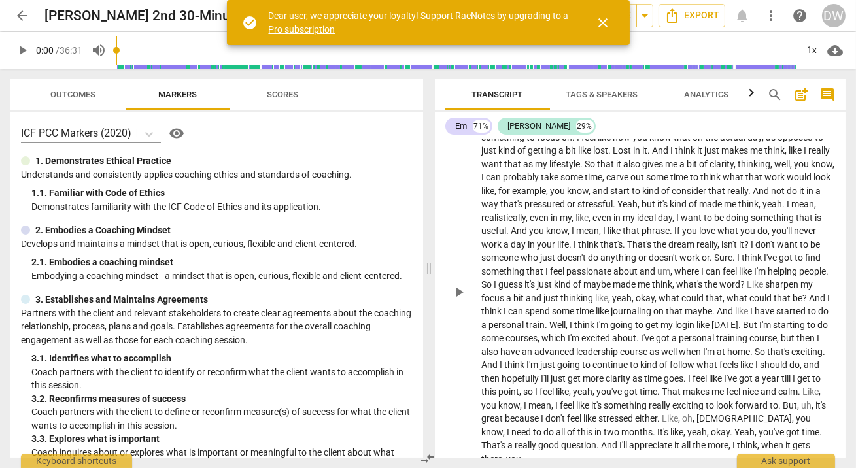
click at [440, 292] on div "EM play_arrow pause 33:13 + Add competency keyboard_arrow_right I'm just trying…" at bounding box center [641, 281] width 412 height 379
click at [467, 294] on span "play_arrow" at bounding box center [459, 293] width 16 height 16
click at [747, 51] on input "range" at bounding box center [459, 50] width 677 height 42
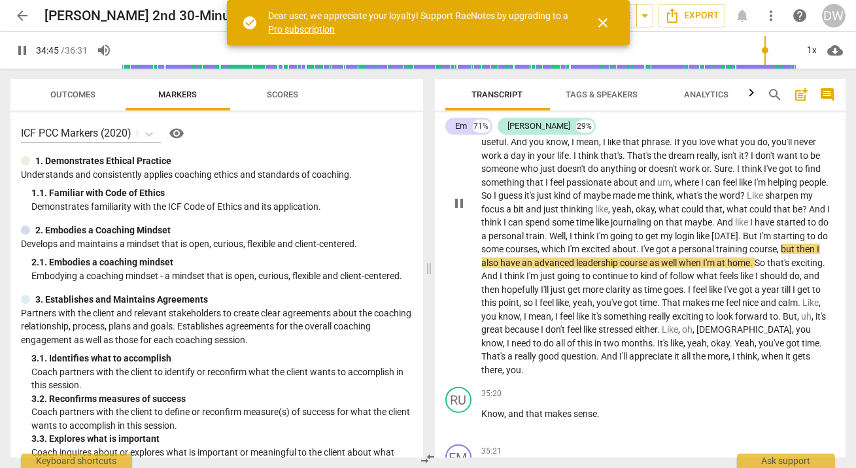
scroll to position [11863, 0]
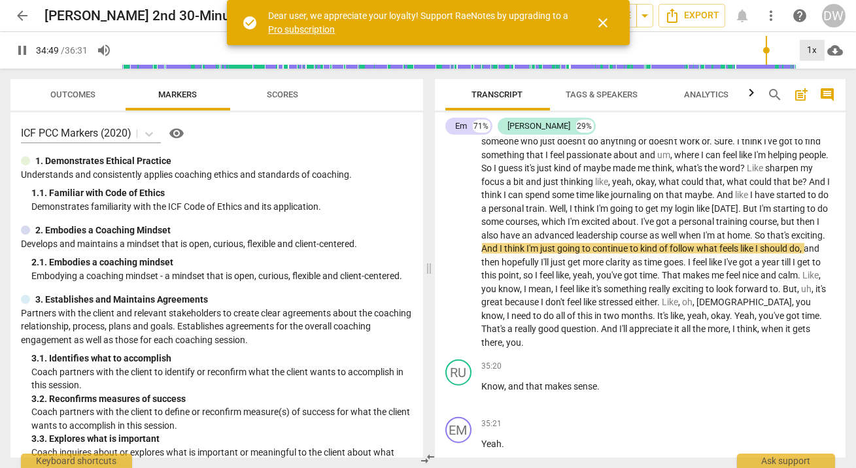
click at [817, 50] on div "1x" at bounding box center [812, 50] width 25 height 21
click at [825, 127] on li "1.5x" at bounding box center [822, 126] width 44 height 25
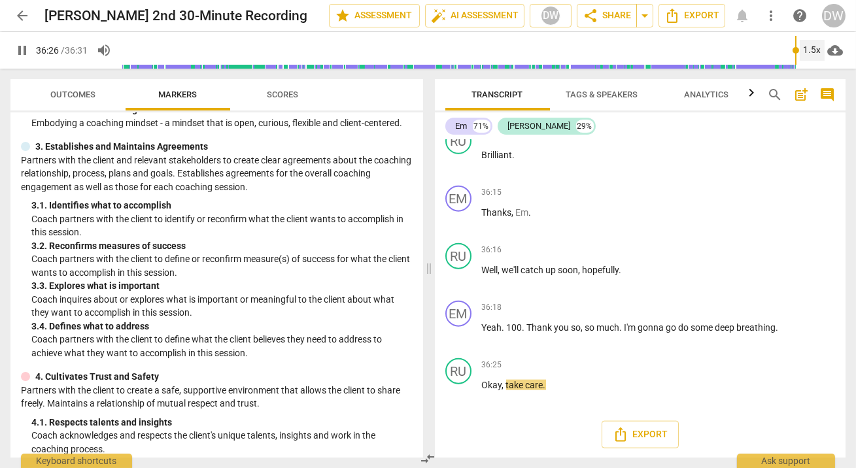
scroll to position [0, 0]
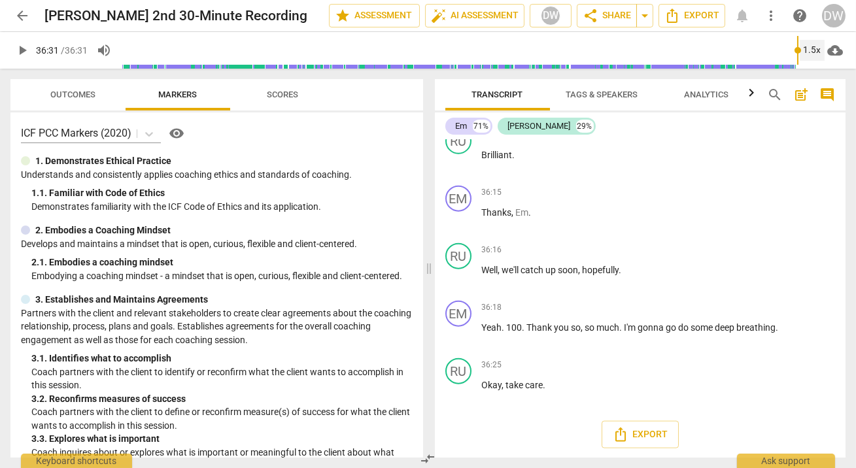
type input "2191"
click at [471, 13] on span "auto_fix_high AI Assessment" at bounding box center [475, 16] width 88 height 16
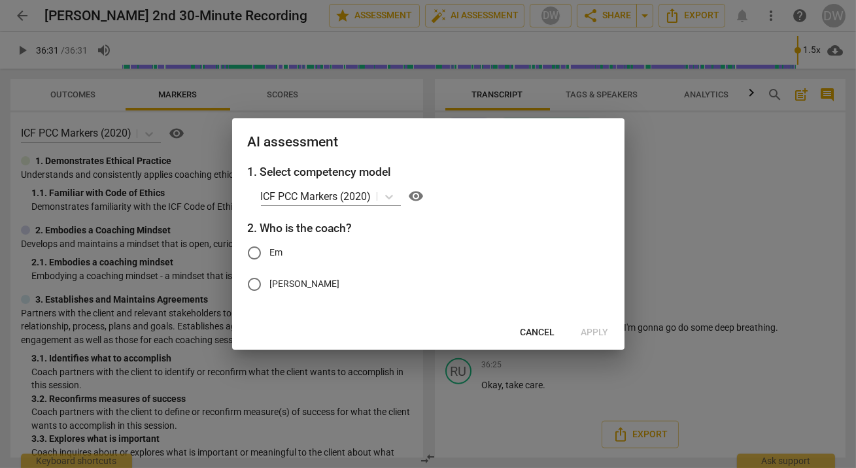
click at [256, 288] on input "[PERSON_NAME]" at bounding box center [254, 284] width 31 height 31
radio input "true"
click at [594, 331] on span "Apply" at bounding box center [595, 332] width 27 height 13
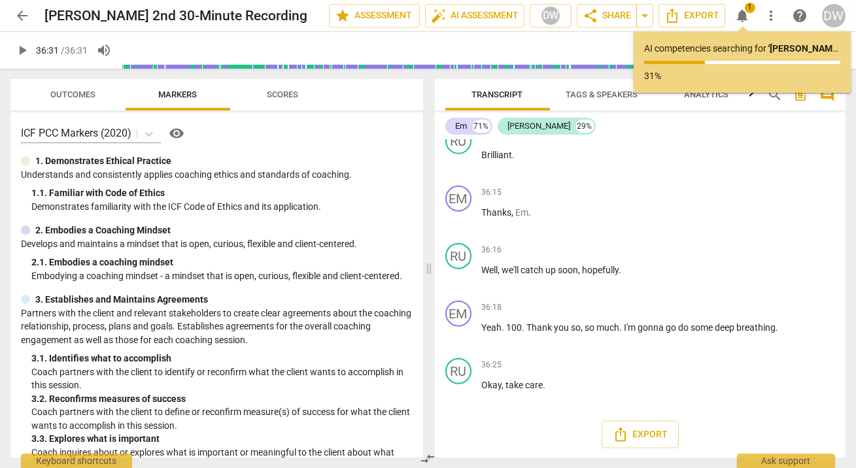
type input "2191"
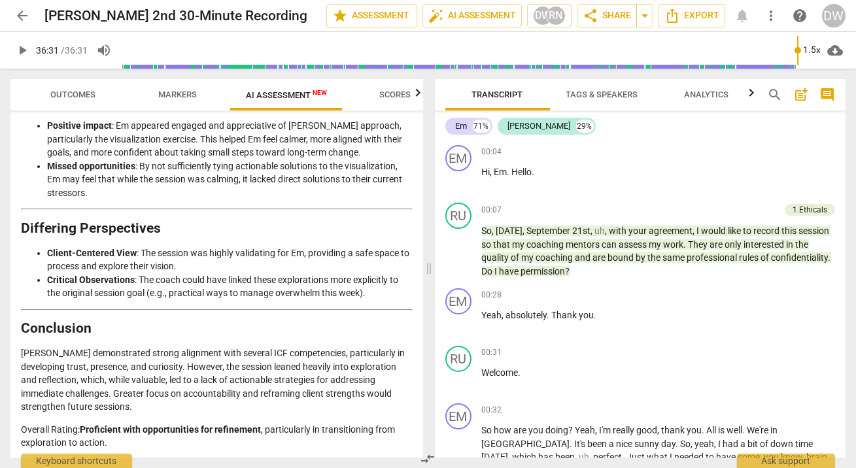
scroll to position [2359, 0]
